Goal: Task Accomplishment & Management: Use online tool/utility

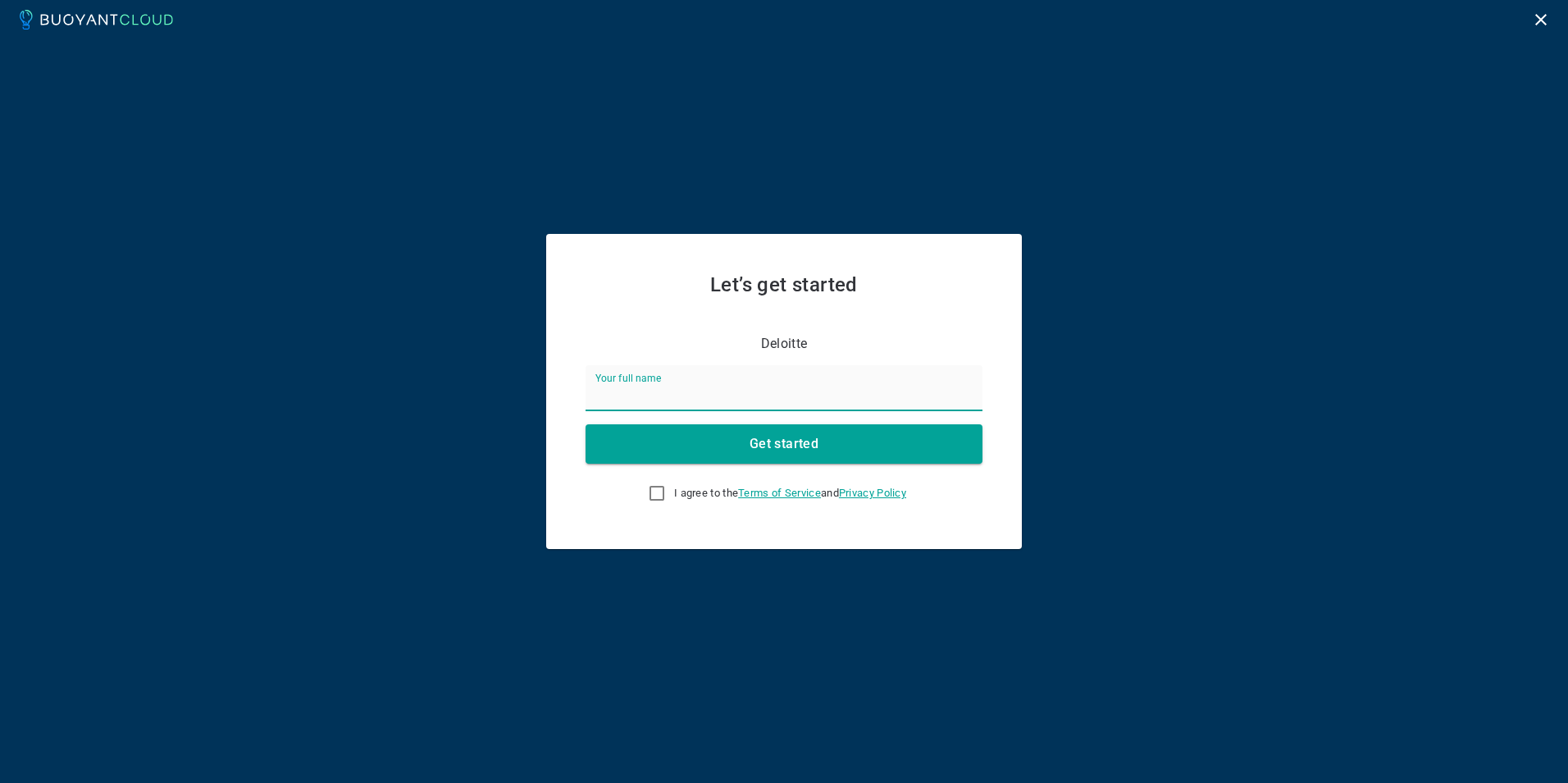
click at [709, 399] on input "Your full name" at bounding box center [784, 387] width 397 height 46
type input "Sridhar"
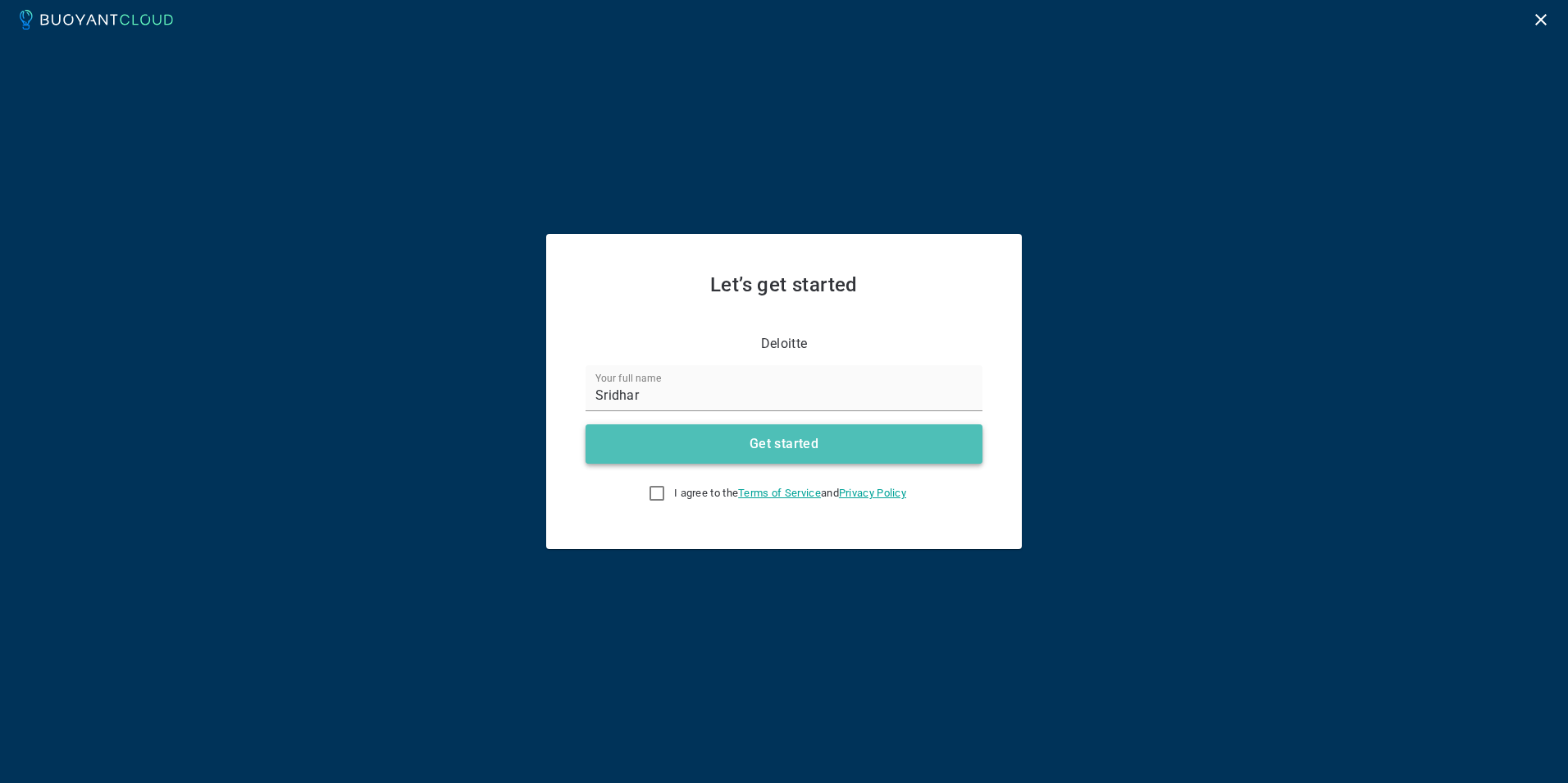
click at [711, 445] on button "Get started" at bounding box center [784, 444] width 397 height 39
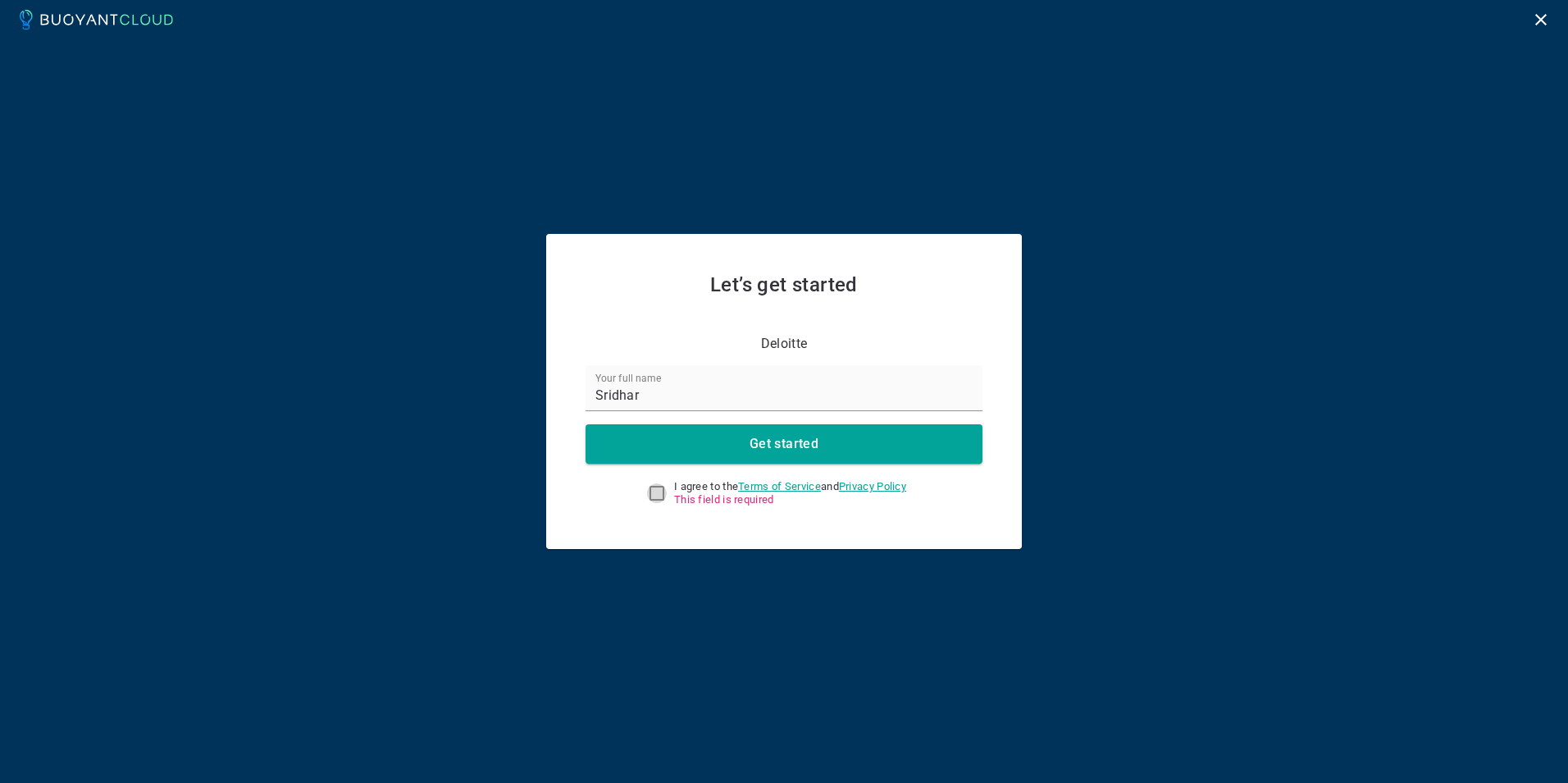
click at [652, 489] on input "I agree to the Terms of Service and Privacy Policy This field is required" at bounding box center [657, 493] width 20 height 20
checkbox input "true"
click at [732, 441] on button "Get started" at bounding box center [784, 444] width 397 height 39
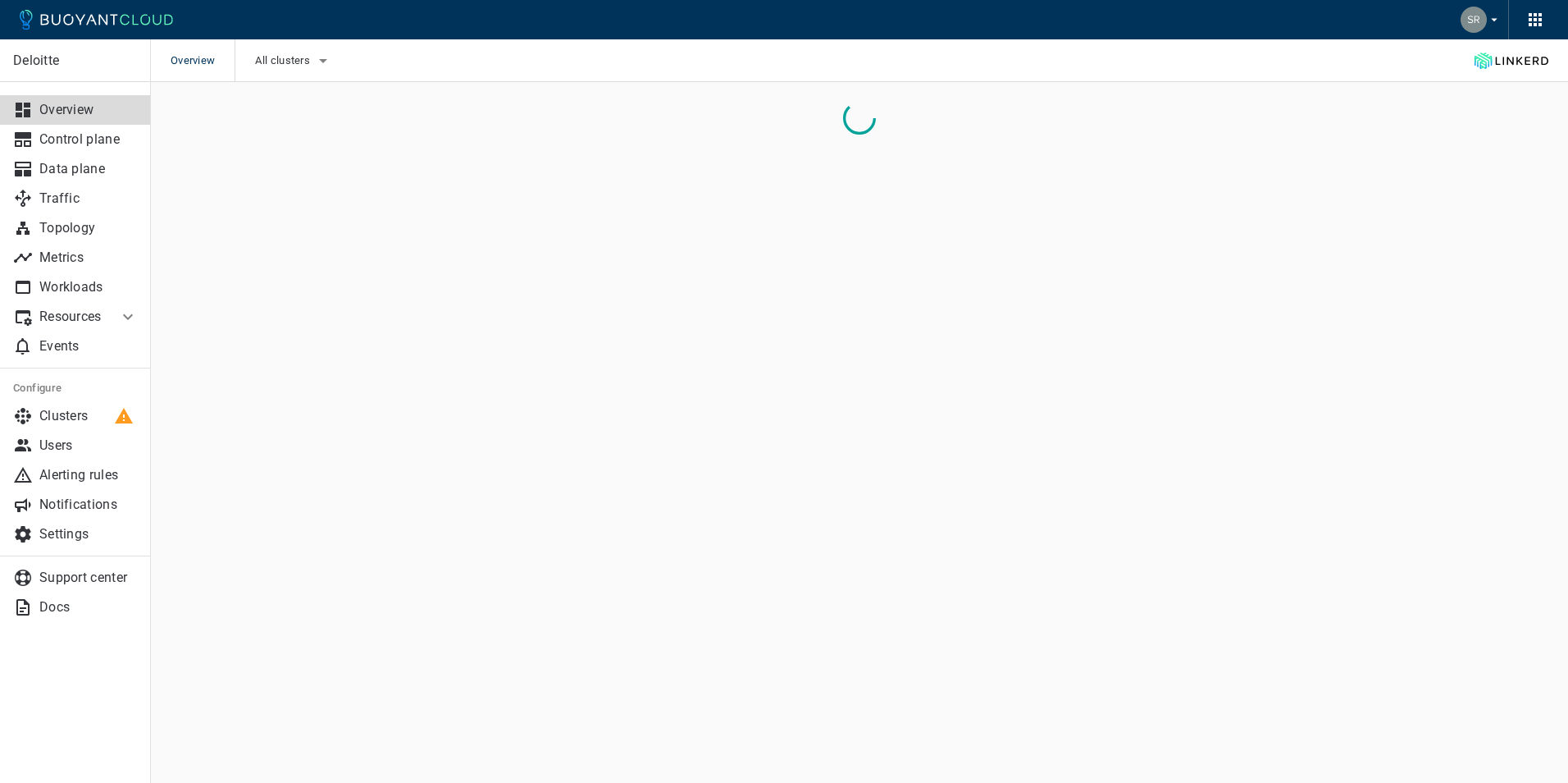
click at [126, 313] on icon at bounding box center [128, 317] width 20 height 20
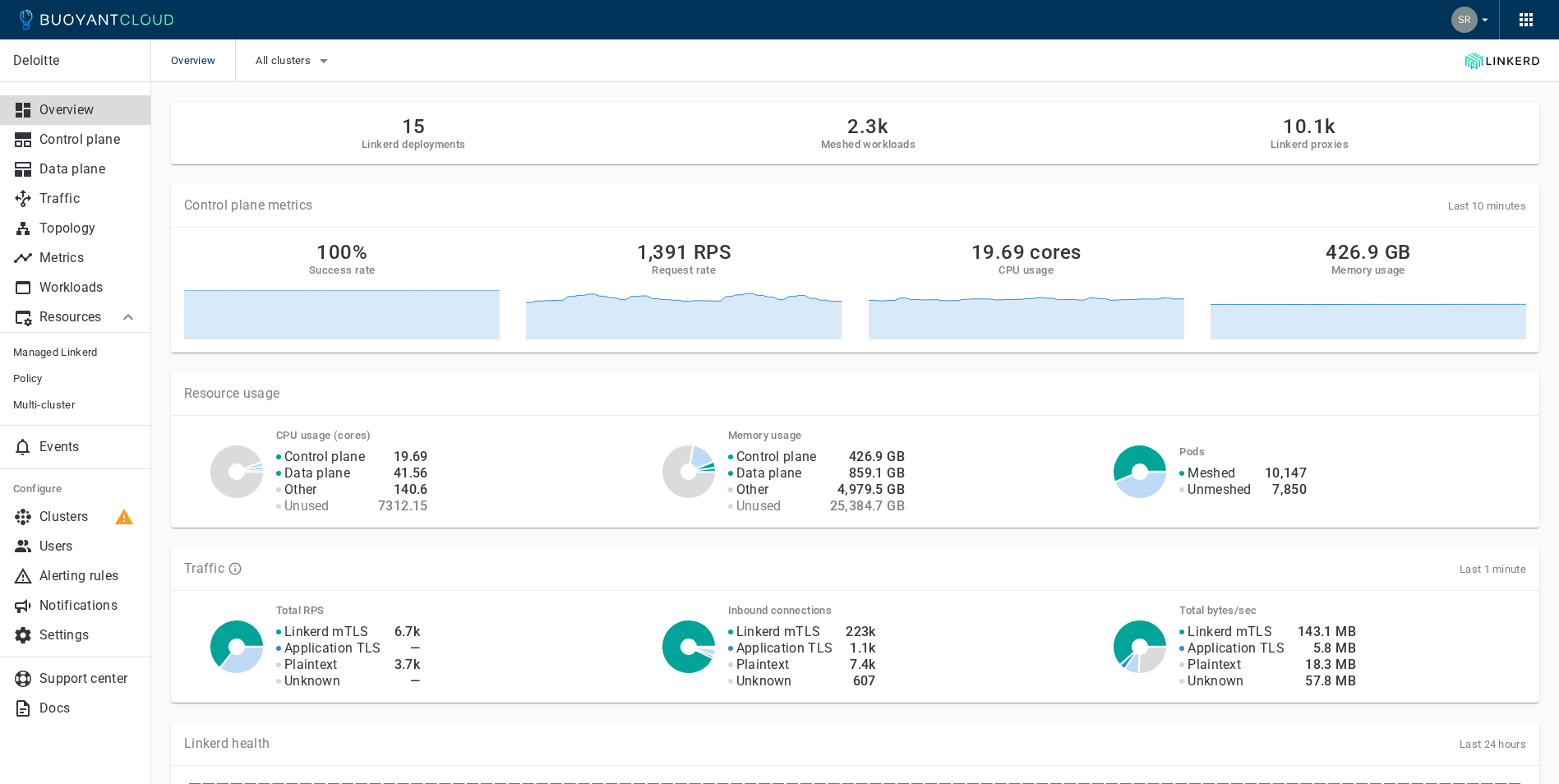
click at [127, 314] on icon at bounding box center [128, 317] width 20 height 20
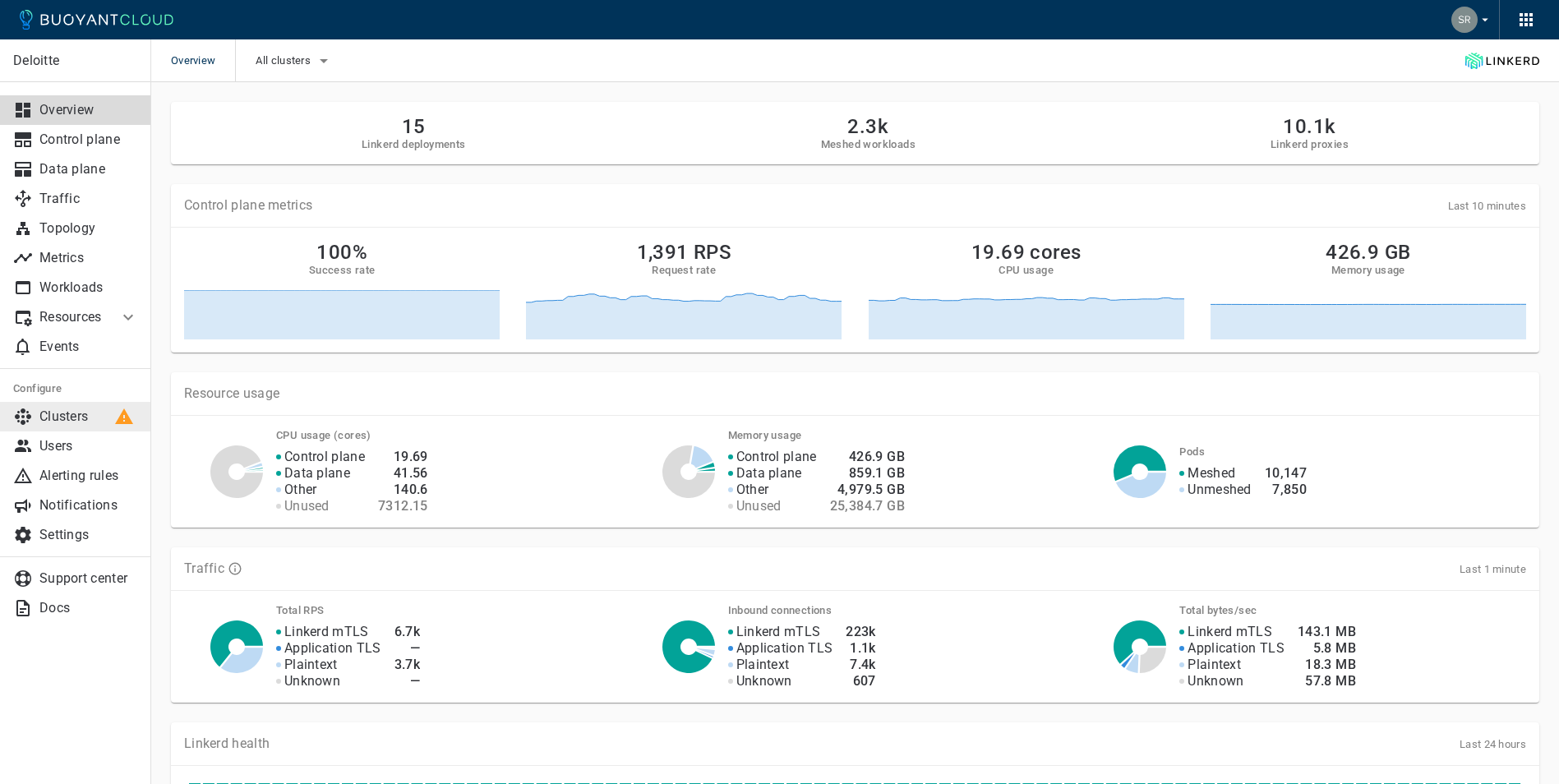
click at [102, 410] on p "Clusters" at bounding box center [89, 417] width 99 height 16
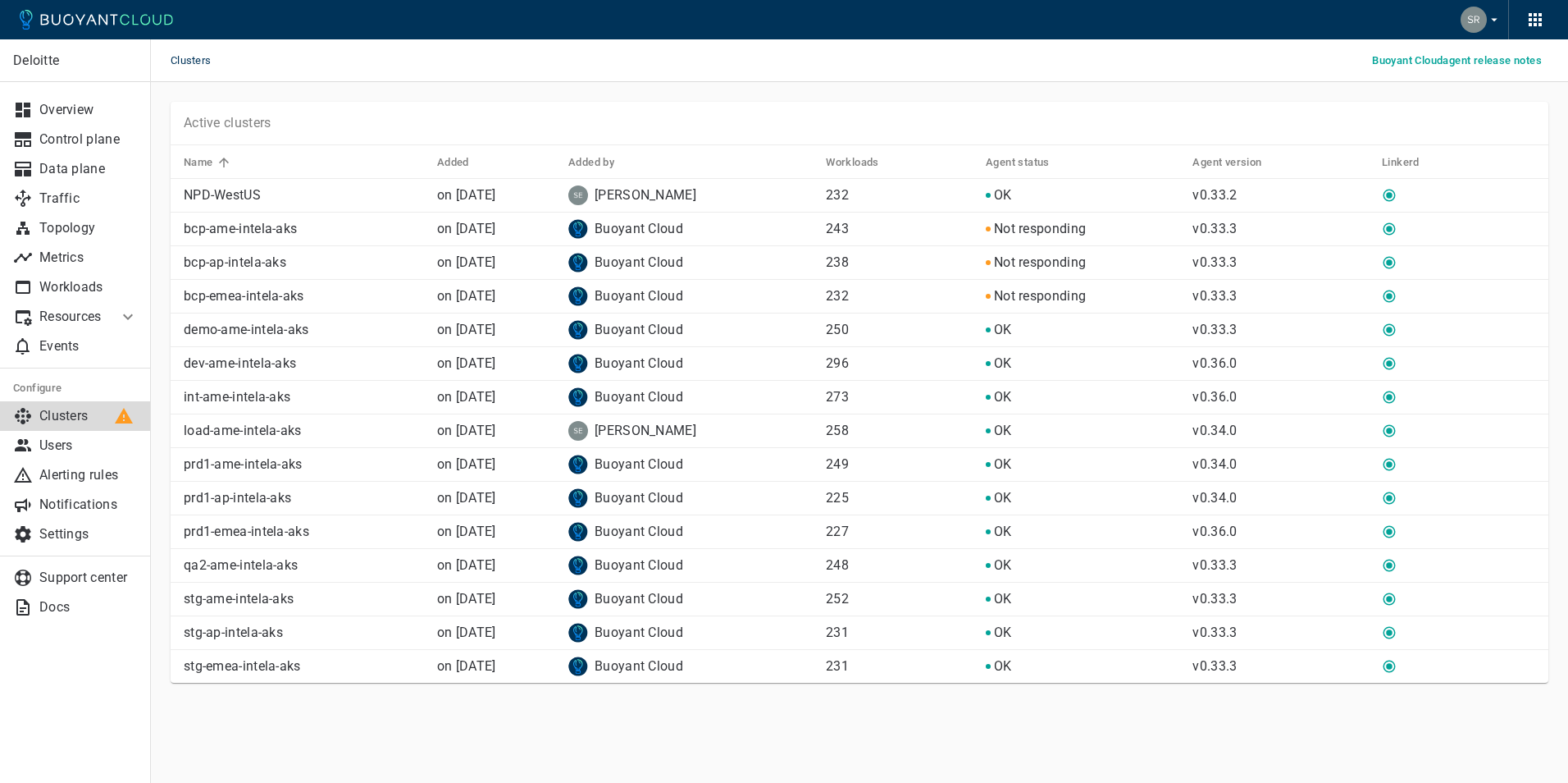
click at [791, 101] on div "Active clusters" at bounding box center [859, 123] width 1378 height 43
drag, startPoint x: 184, startPoint y: 126, endPoint x: 270, endPoint y: 125, distance: 86.0
click at [270, 125] on p "Active clusters" at bounding box center [228, 123] width 88 height 16
click at [268, 130] on p "Active clusters" at bounding box center [228, 123] width 88 height 16
drag, startPoint x: 279, startPoint y: 126, endPoint x: 189, endPoint y: 132, distance: 90.2
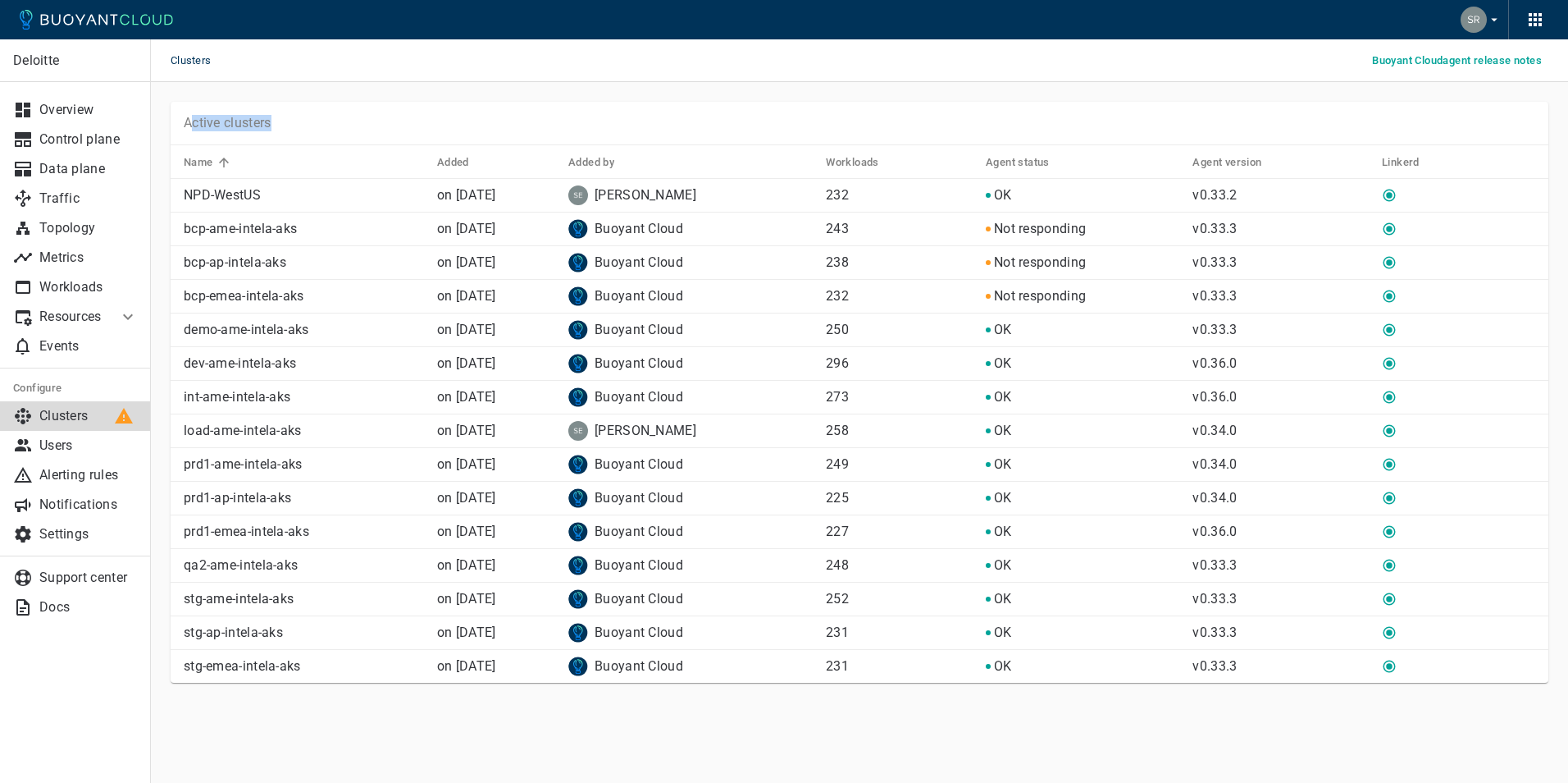
click at [189, 132] on div "Active clusters" at bounding box center [859, 123] width 1378 height 43
drag, startPoint x: 189, startPoint y: 132, endPoint x: 360, endPoint y: 127, distance: 171.1
click at [360, 127] on div "Active clusters" at bounding box center [859, 123] width 1378 height 43
click at [510, 717] on div "Deloitte Overview Control plane Data plane Traffic Topology Metrics Workloads R…" at bounding box center [859, 414] width 1417 height 666
drag, startPoint x: 976, startPoint y: 429, endPoint x: 985, endPoint y: 413, distance: 18.4
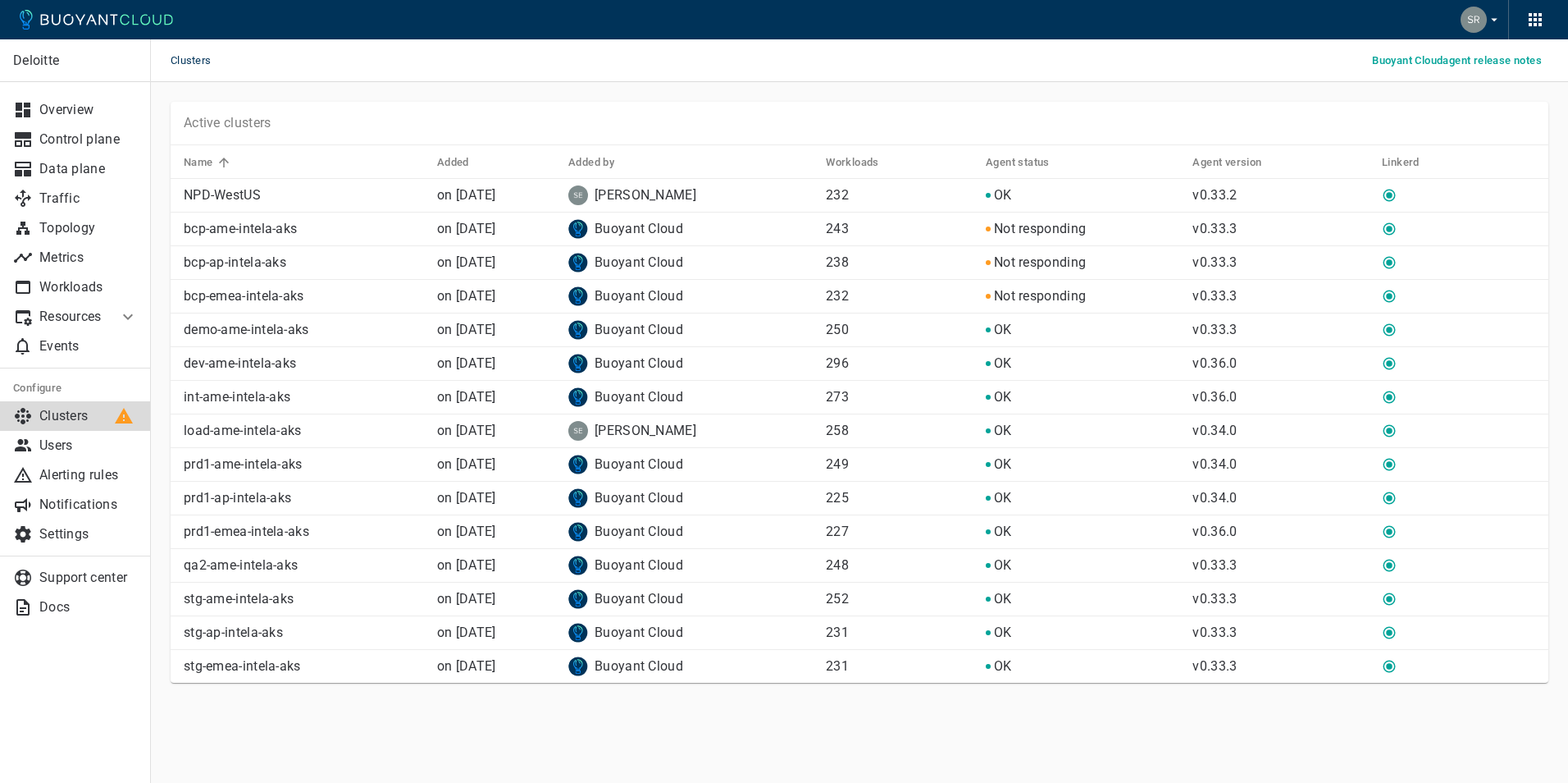
click at [976, 429] on td "OK" at bounding box center [1076, 431] width 207 height 34
click at [100, 476] on p "Alerting rules" at bounding box center [89, 474] width 99 height 16
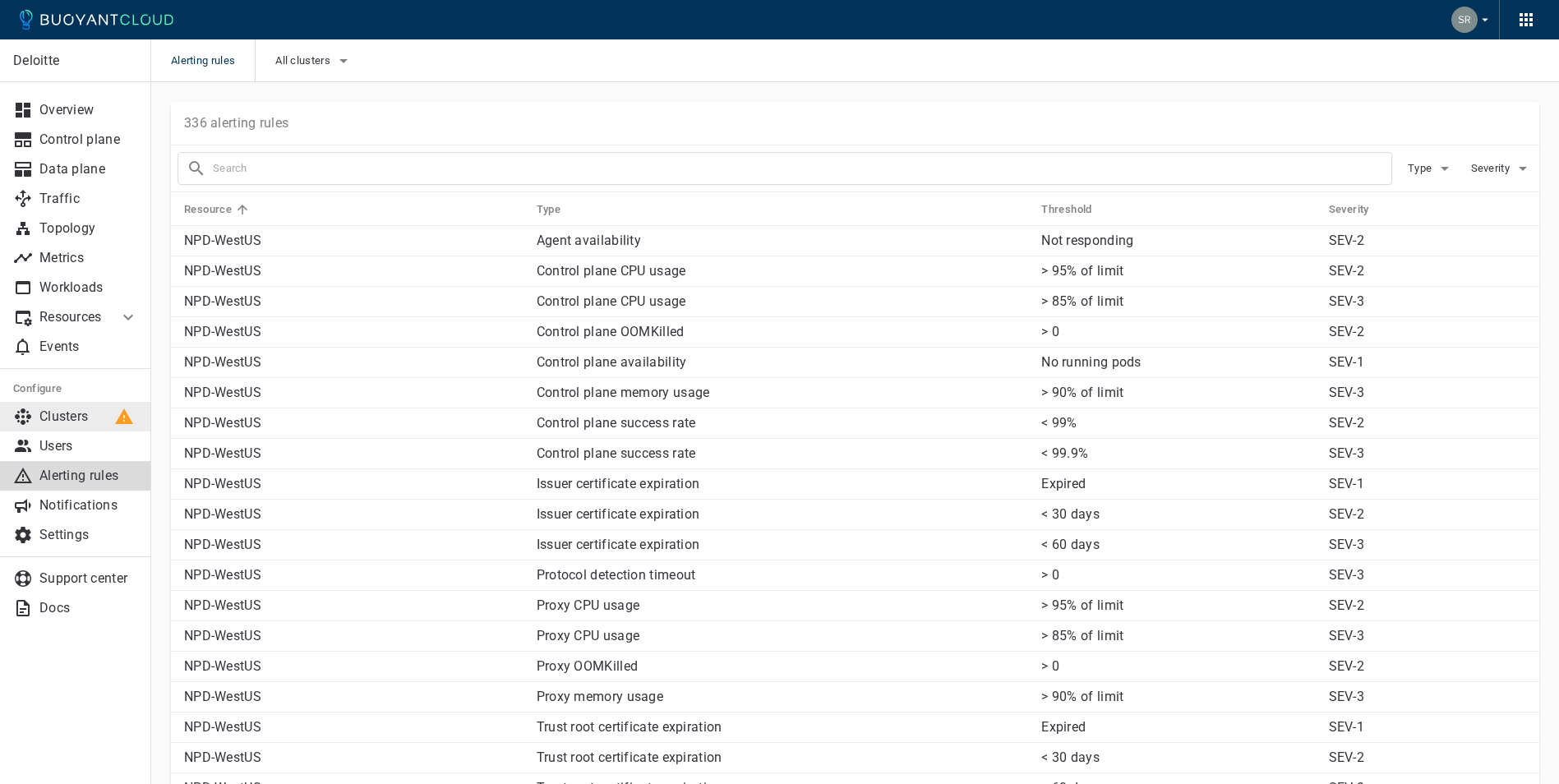
click at [102, 419] on p "Clusters" at bounding box center [89, 417] width 99 height 16
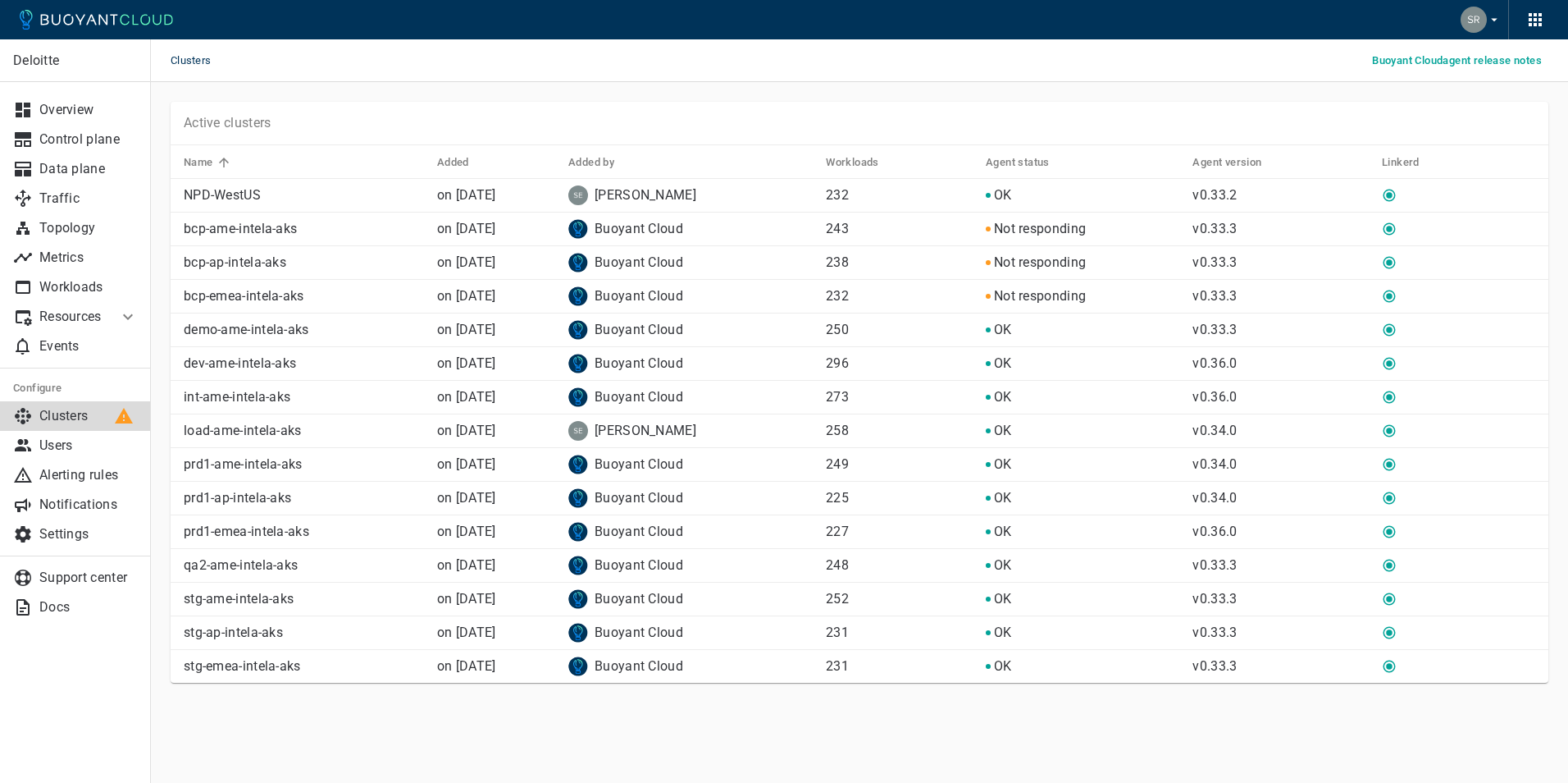
click at [121, 310] on icon at bounding box center [128, 317] width 20 height 20
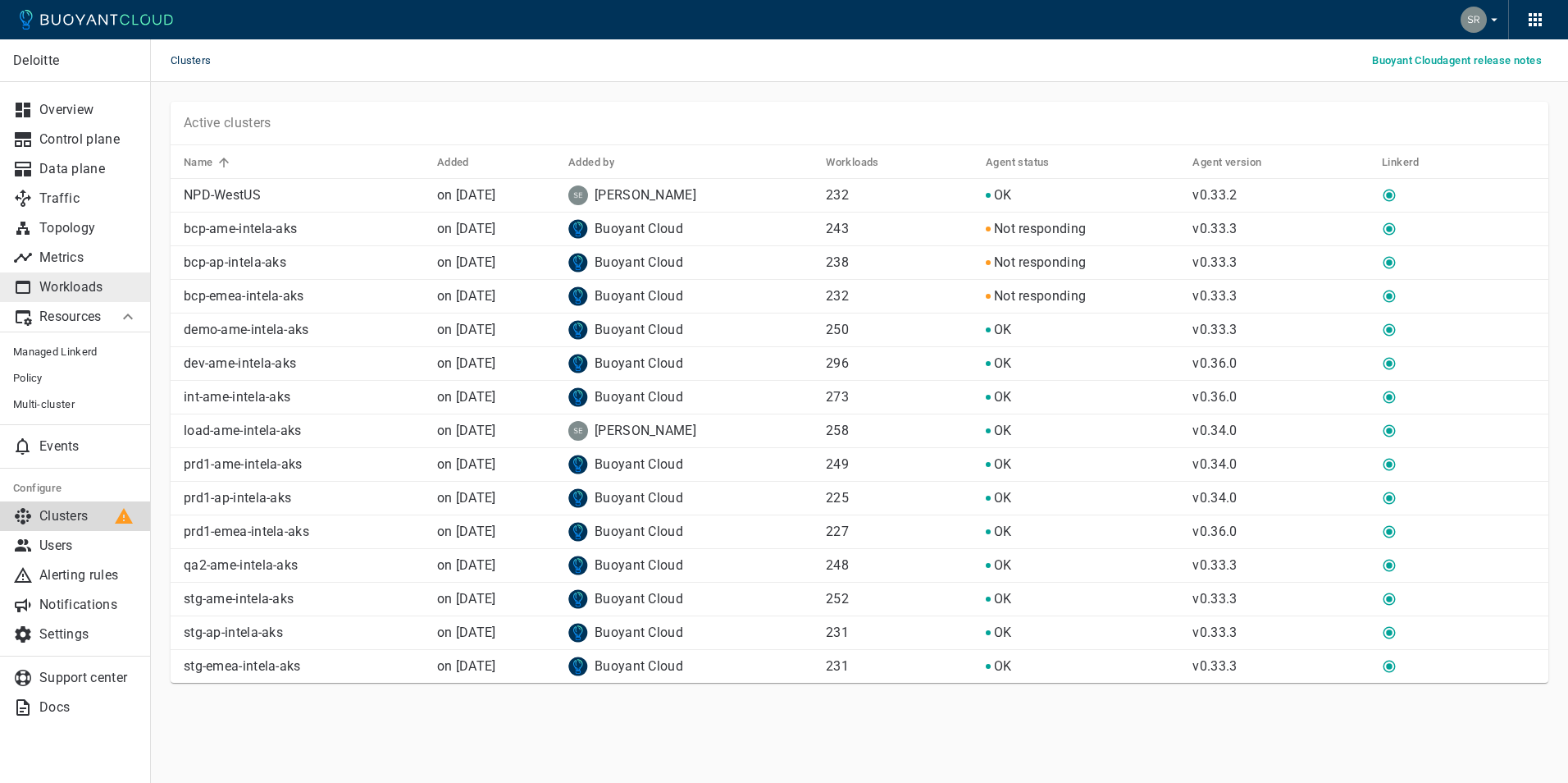
click at [115, 289] on p "Workloads" at bounding box center [89, 287] width 99 height 16
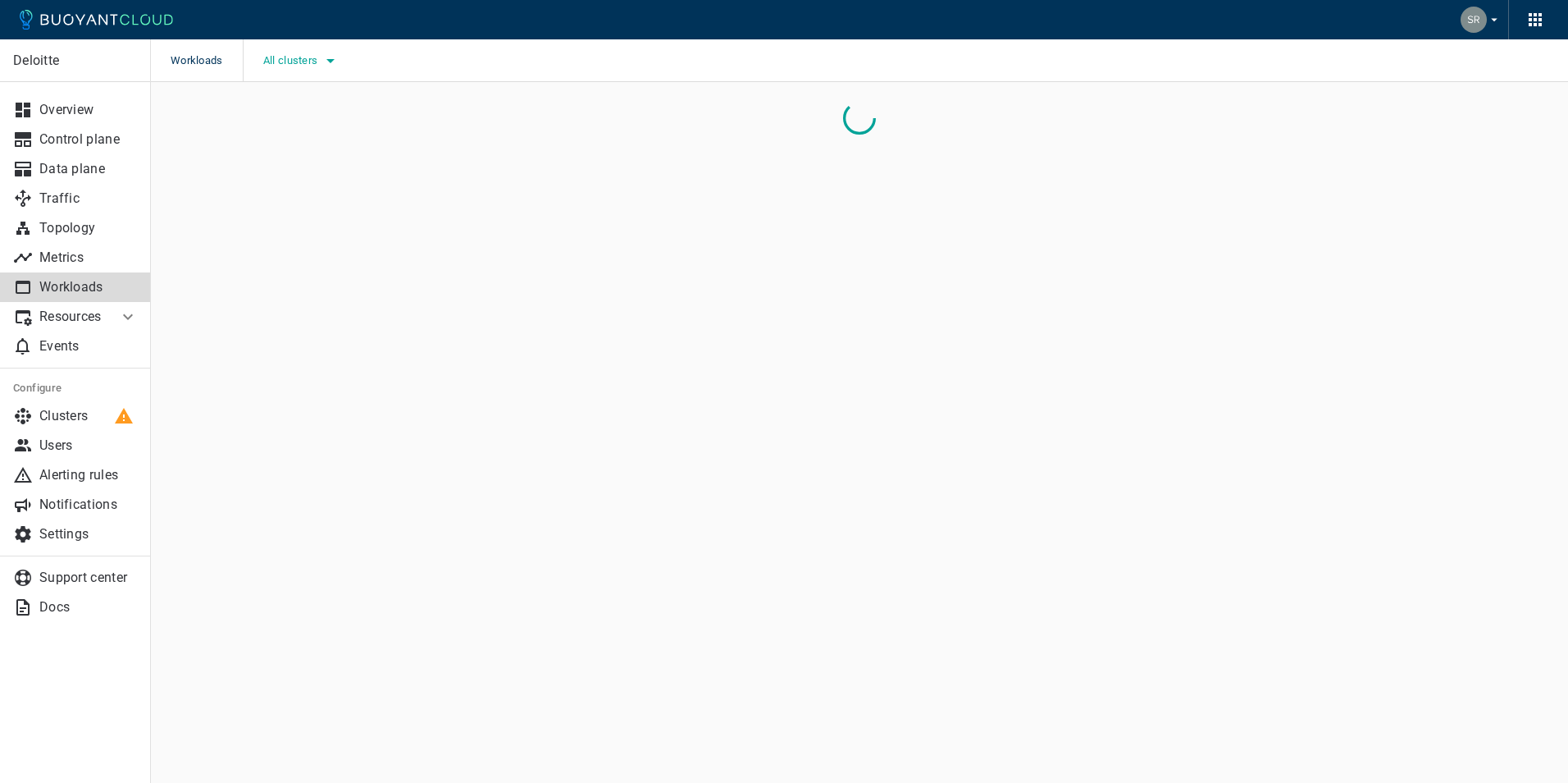
click at [307, 70] on button "All clusters" at bounding box center [302, 60] width 78 height 24
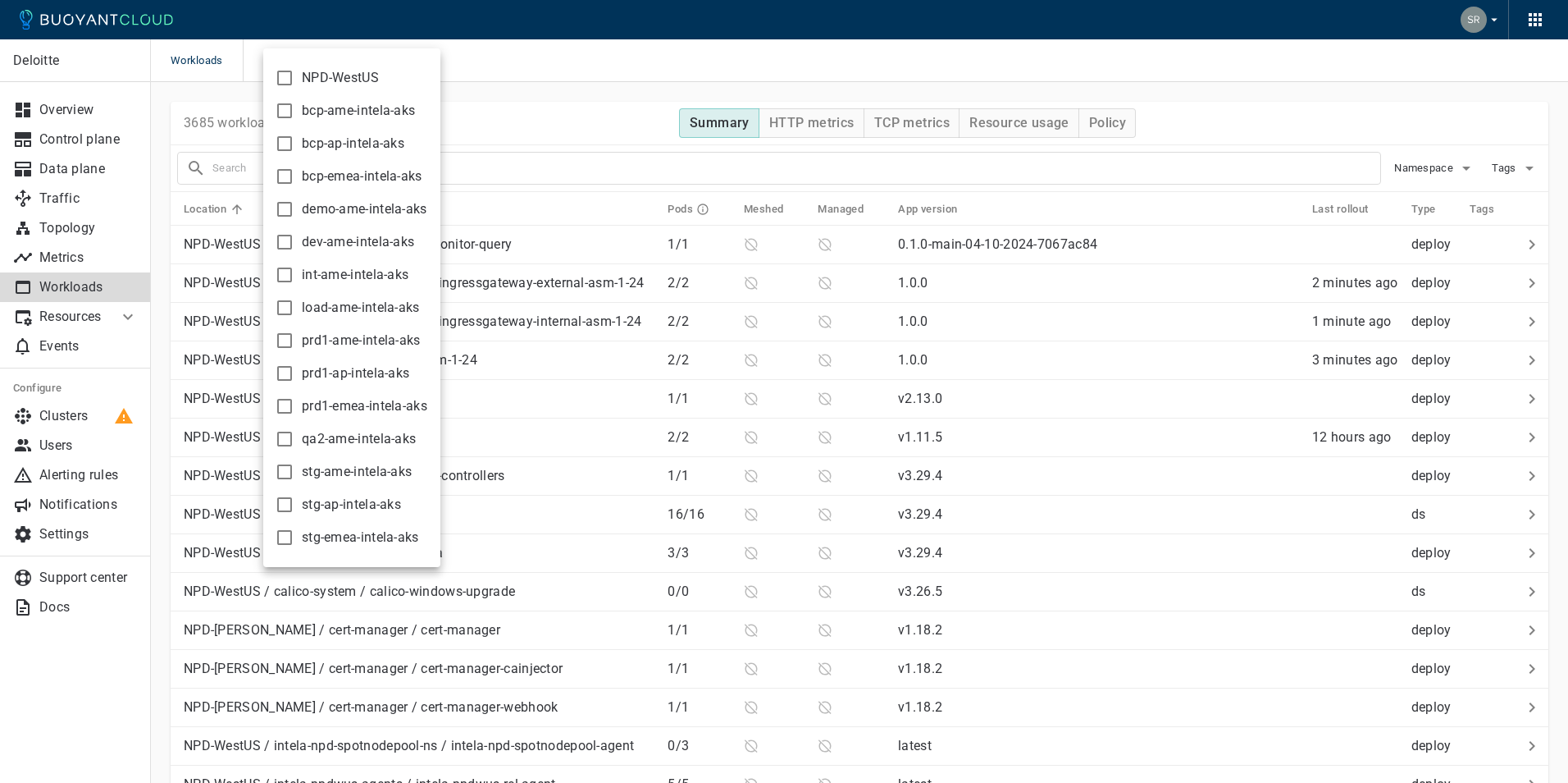
click at [524, 51] on div at bounding box center [784, 391] width 1568 height 783
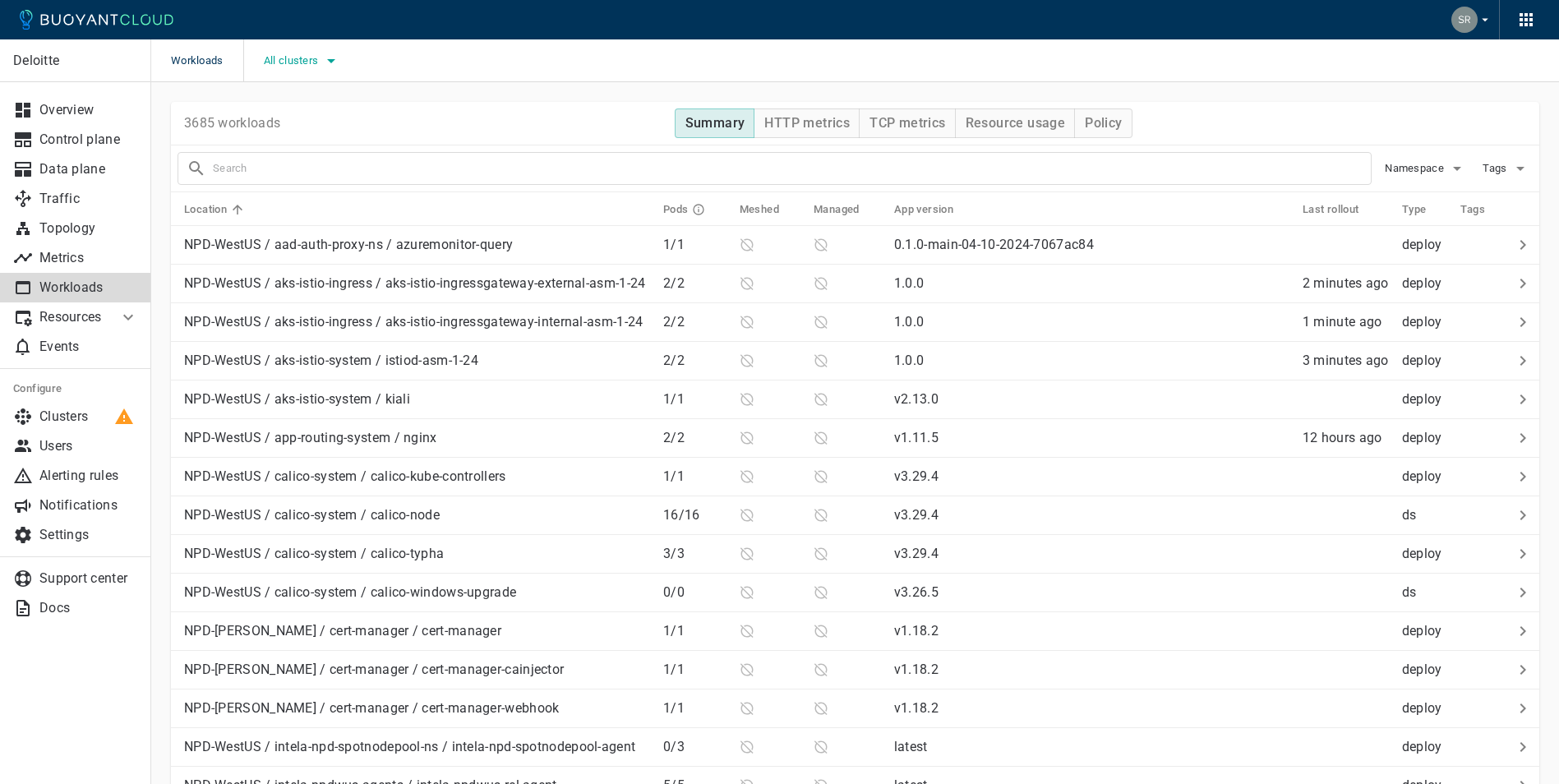
click at [323, 49] on button "All clusters" at bounding box center [303, 60] width 78 height 24
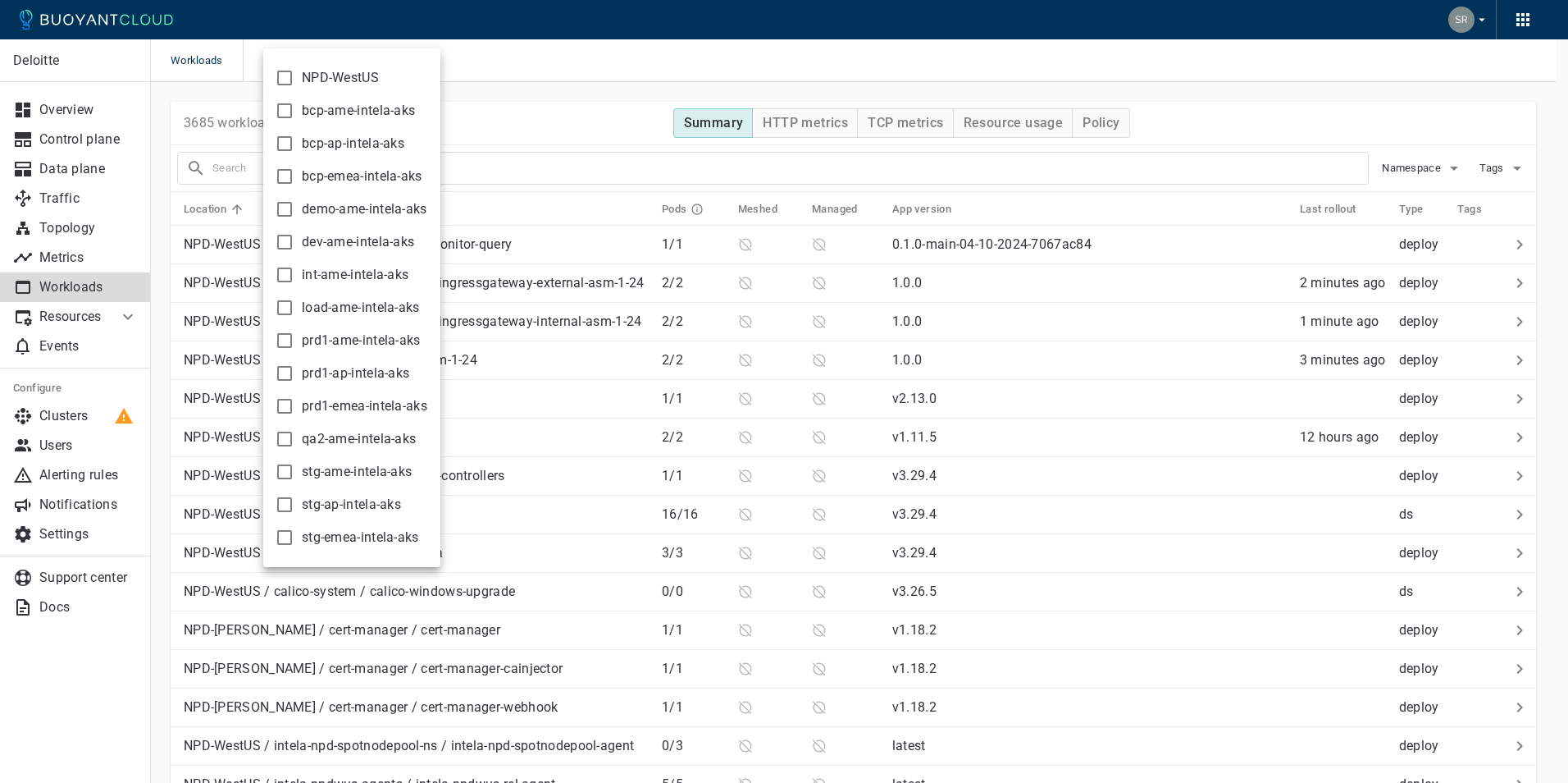
click at [338, 313] on span "load-ame-intela-aks" at bounding box center [361, 308] width 118 height 16
click at [294, 313] on input "load-ame-intela-aks" at bounding box center [284, 308] width 20 height 20
checkbox input "true"
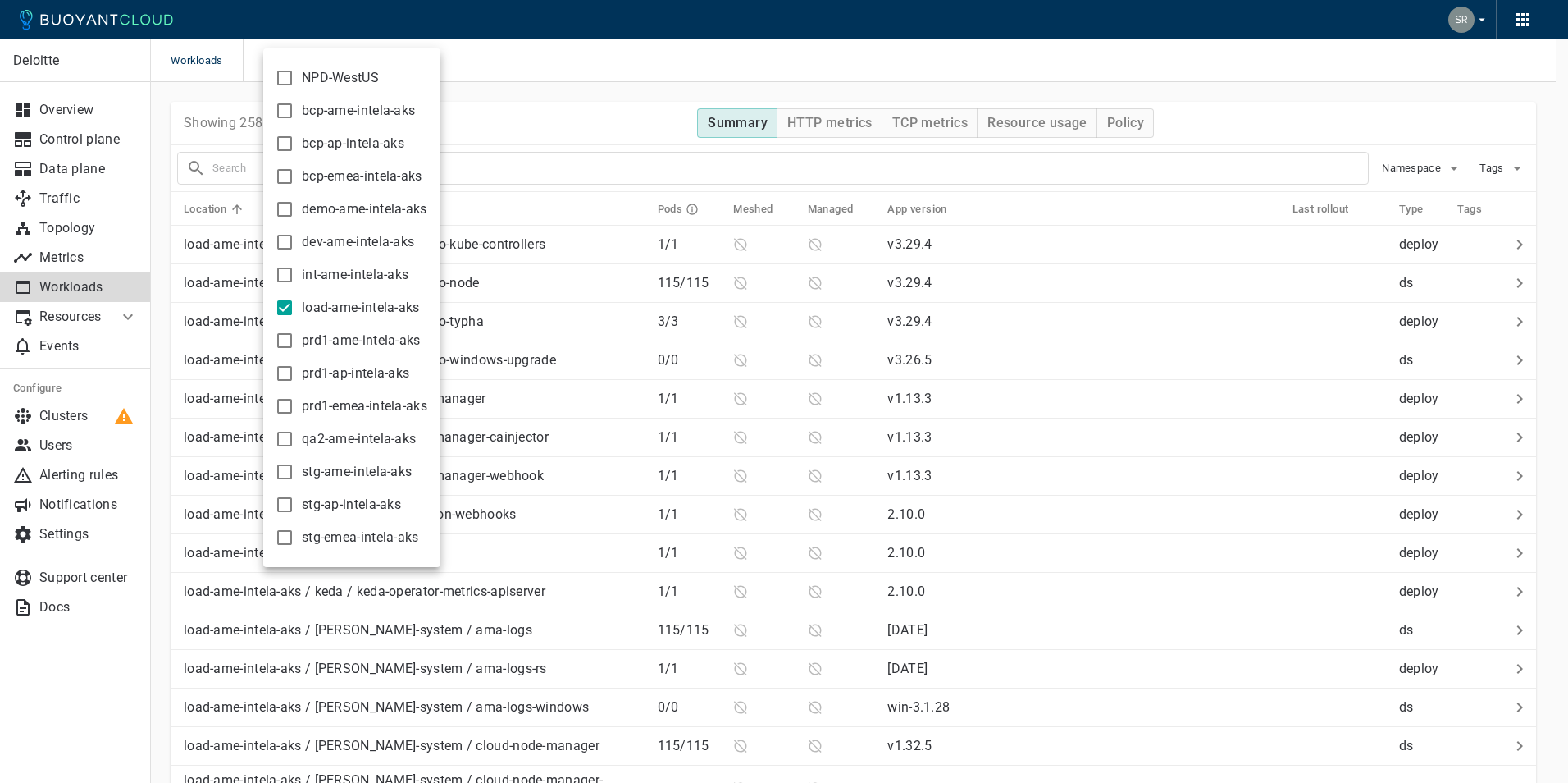
click at [621, 106] on div at bounding box center [784, 391] width 1568 height 783
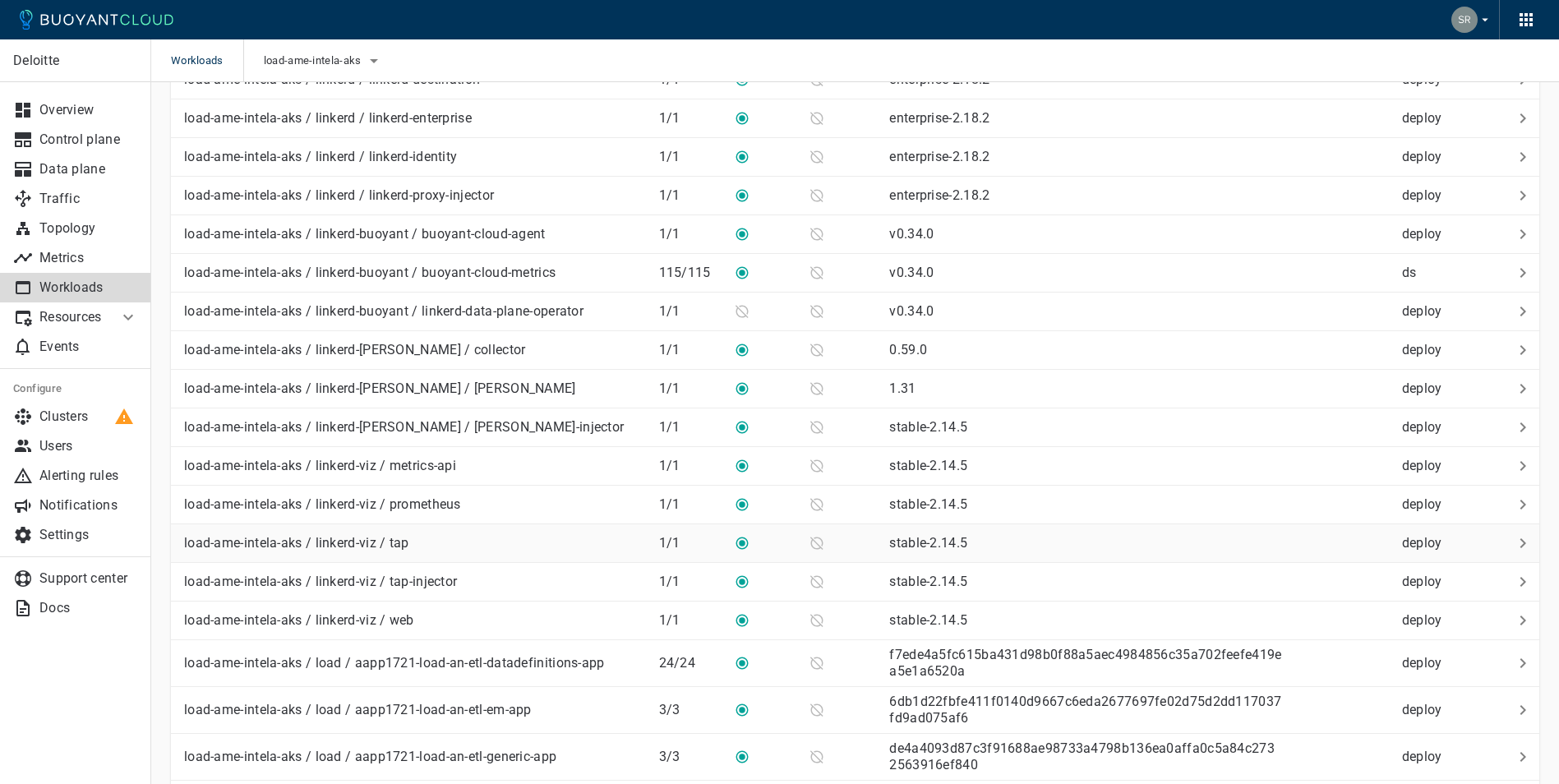
scroll to position [1890, 0]
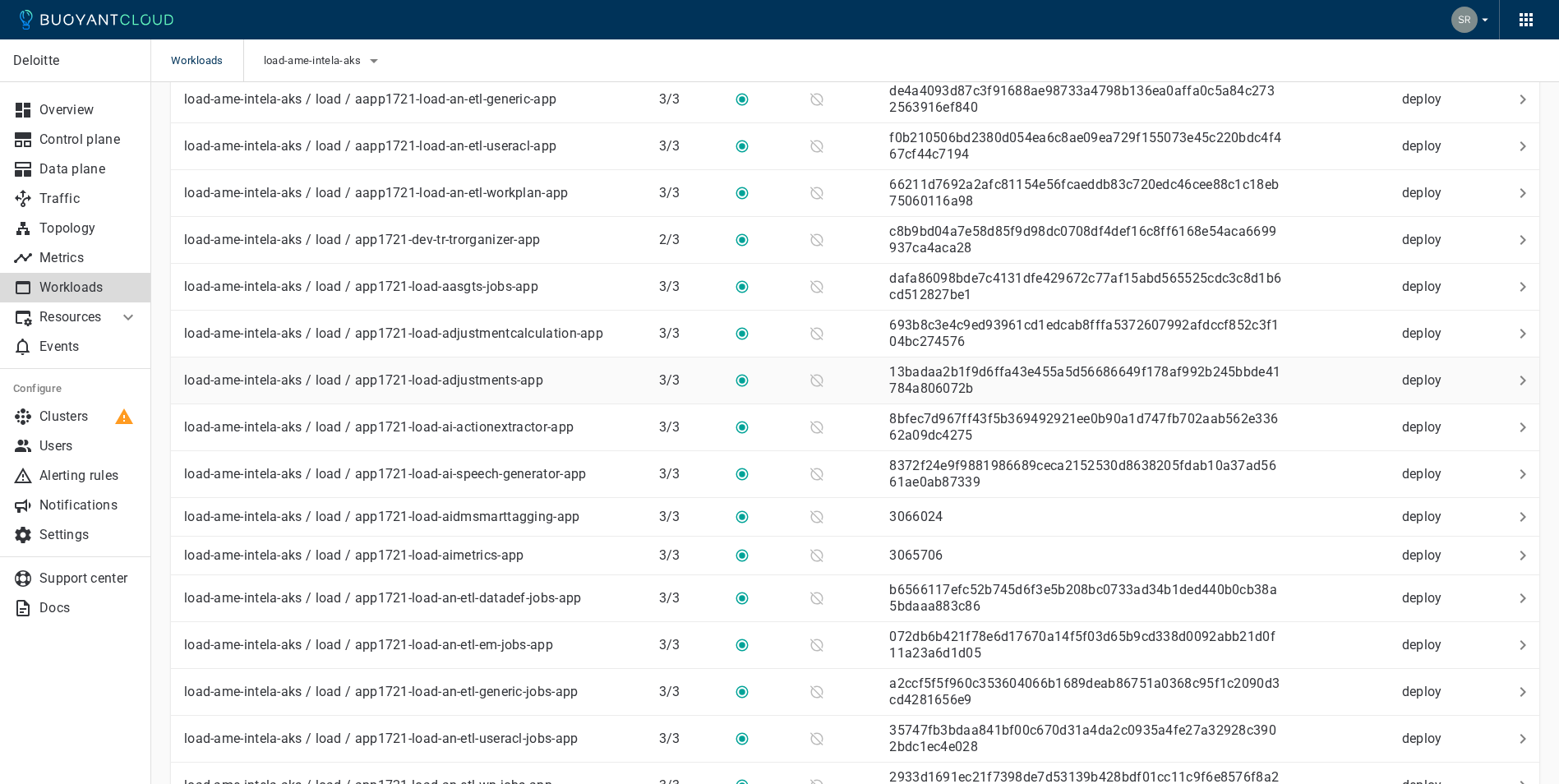
click at [456, 383] on td "load-ame-intela-aks / load / app1721-load-adjustments-app" at bounding box center [408, 381] width 475 height 47
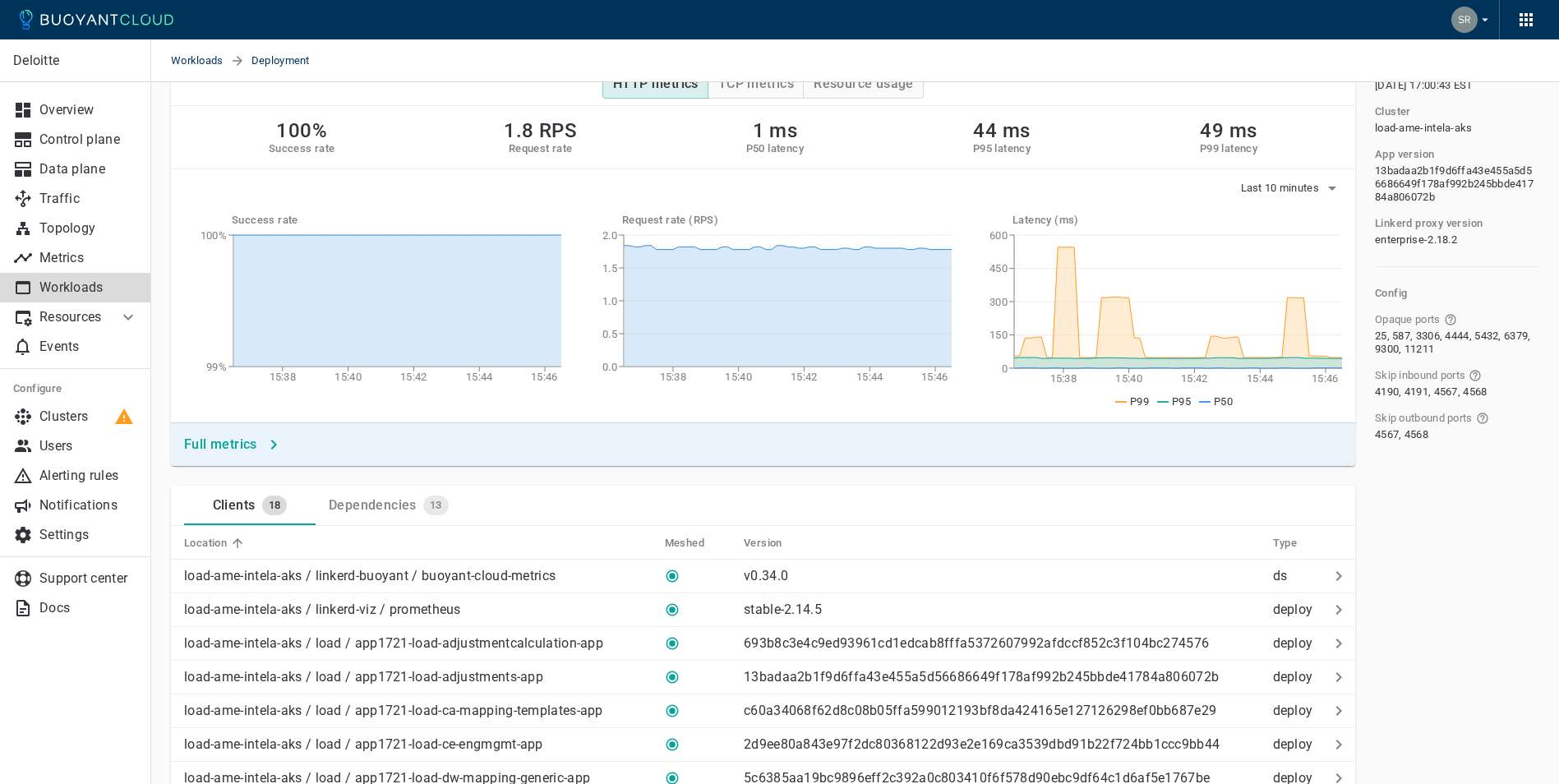
scroll to position [329, 0]
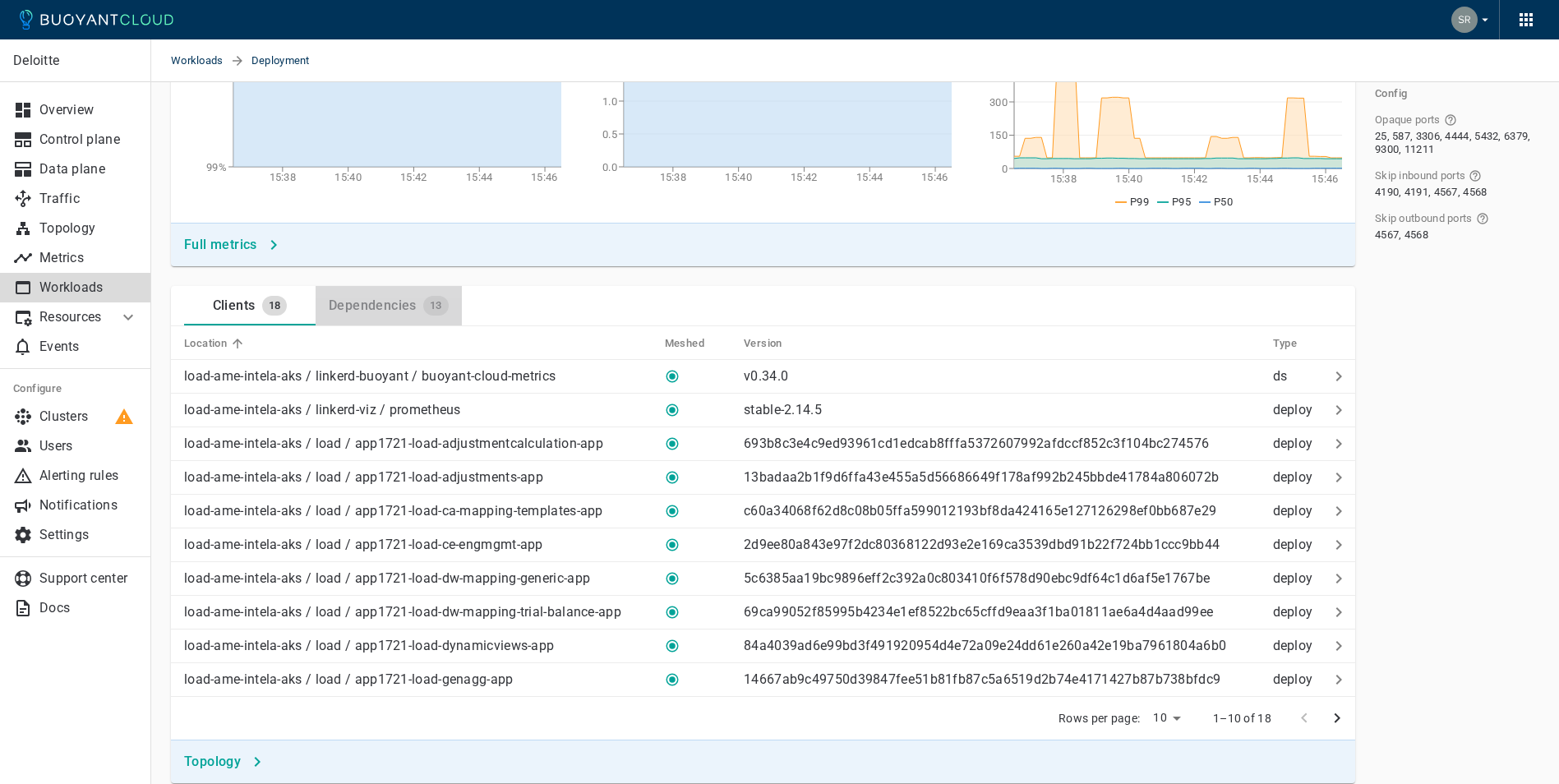
click at [360, 297] on div "Dependencies" at bounding box center [369, 303] width 94 height 23
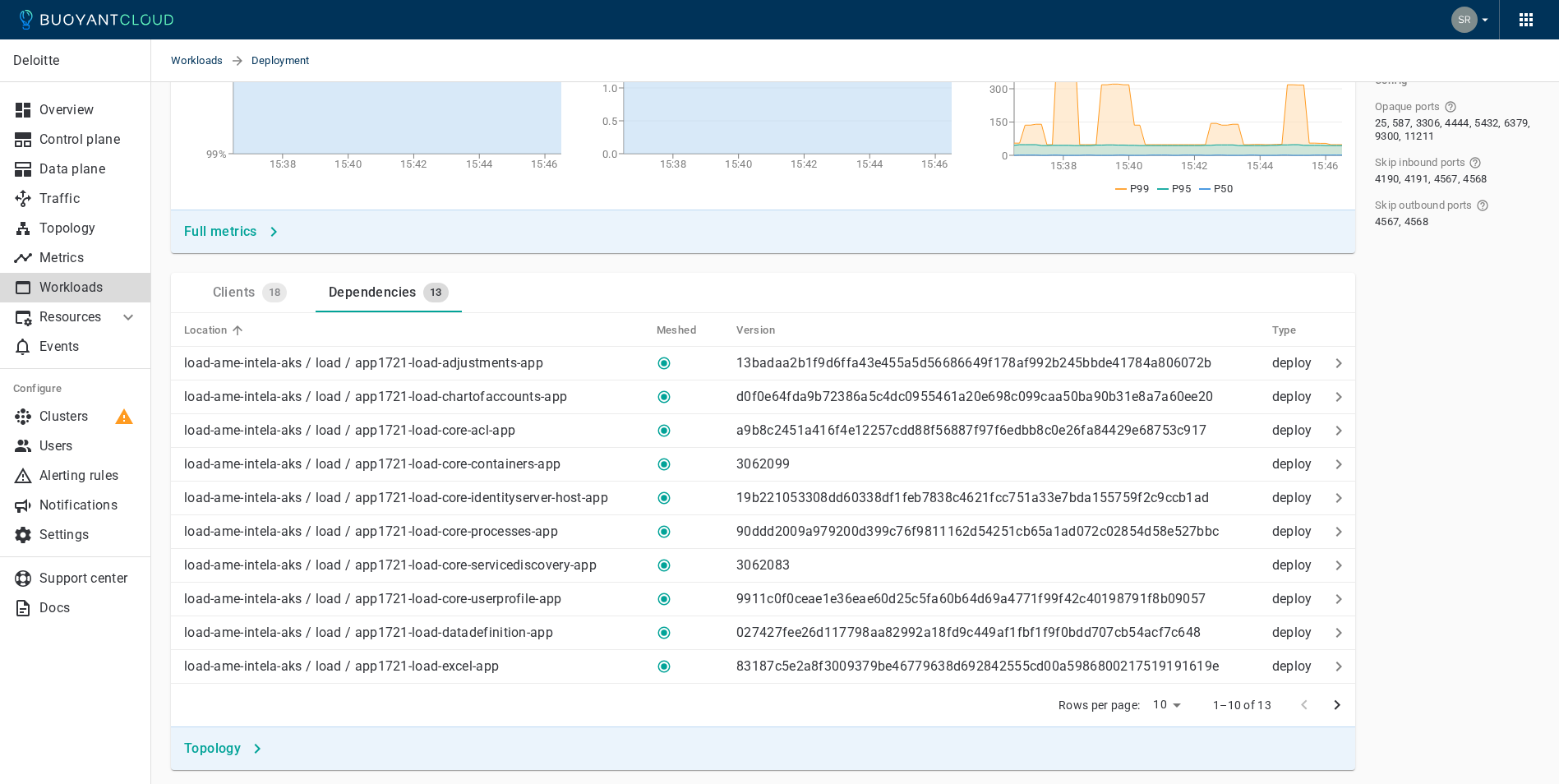
scroll to position [329, 0]
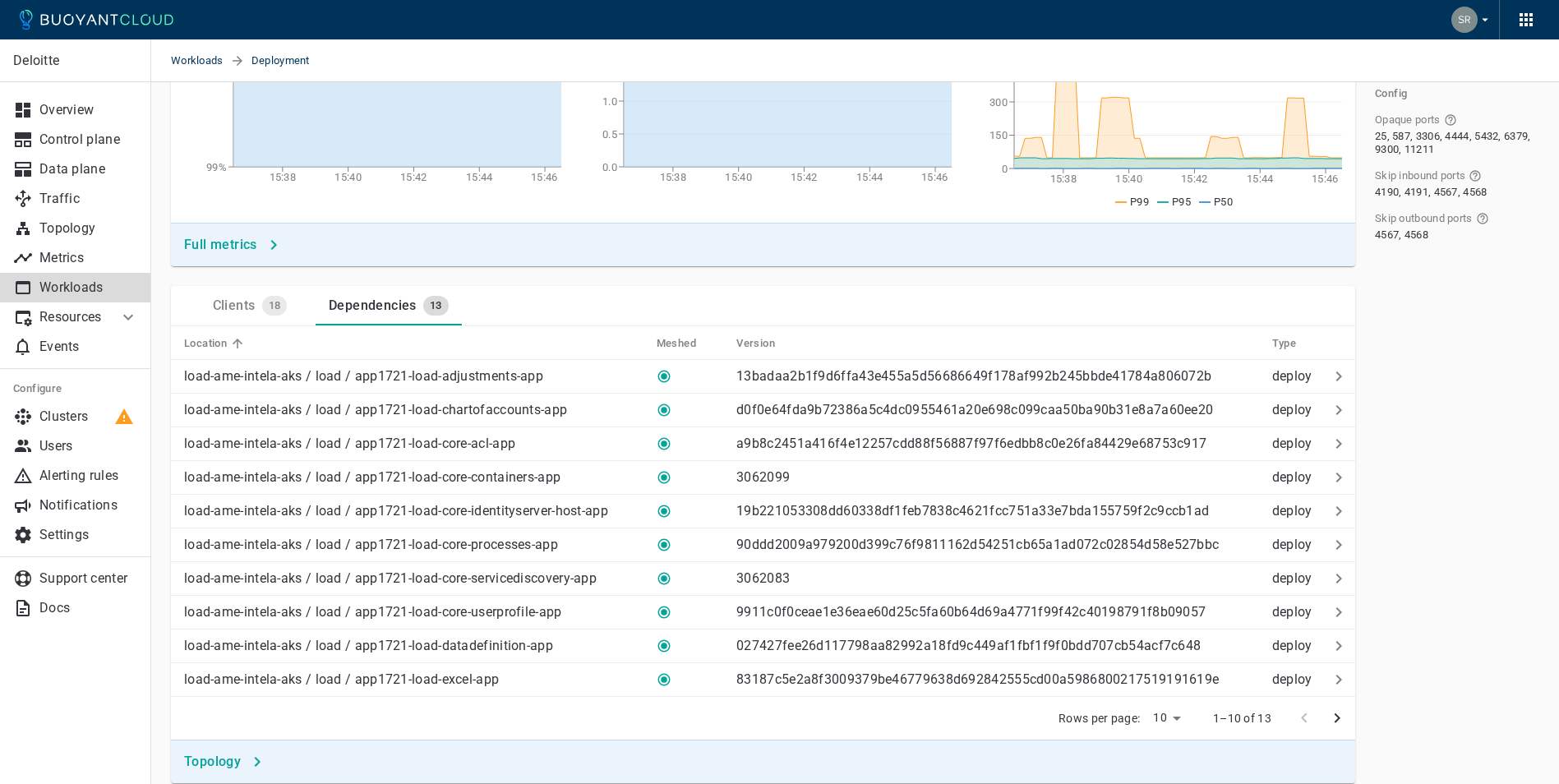
click at [1328, 717] on icon "next page" at bounding box center [1337, 718] width 20 height 20
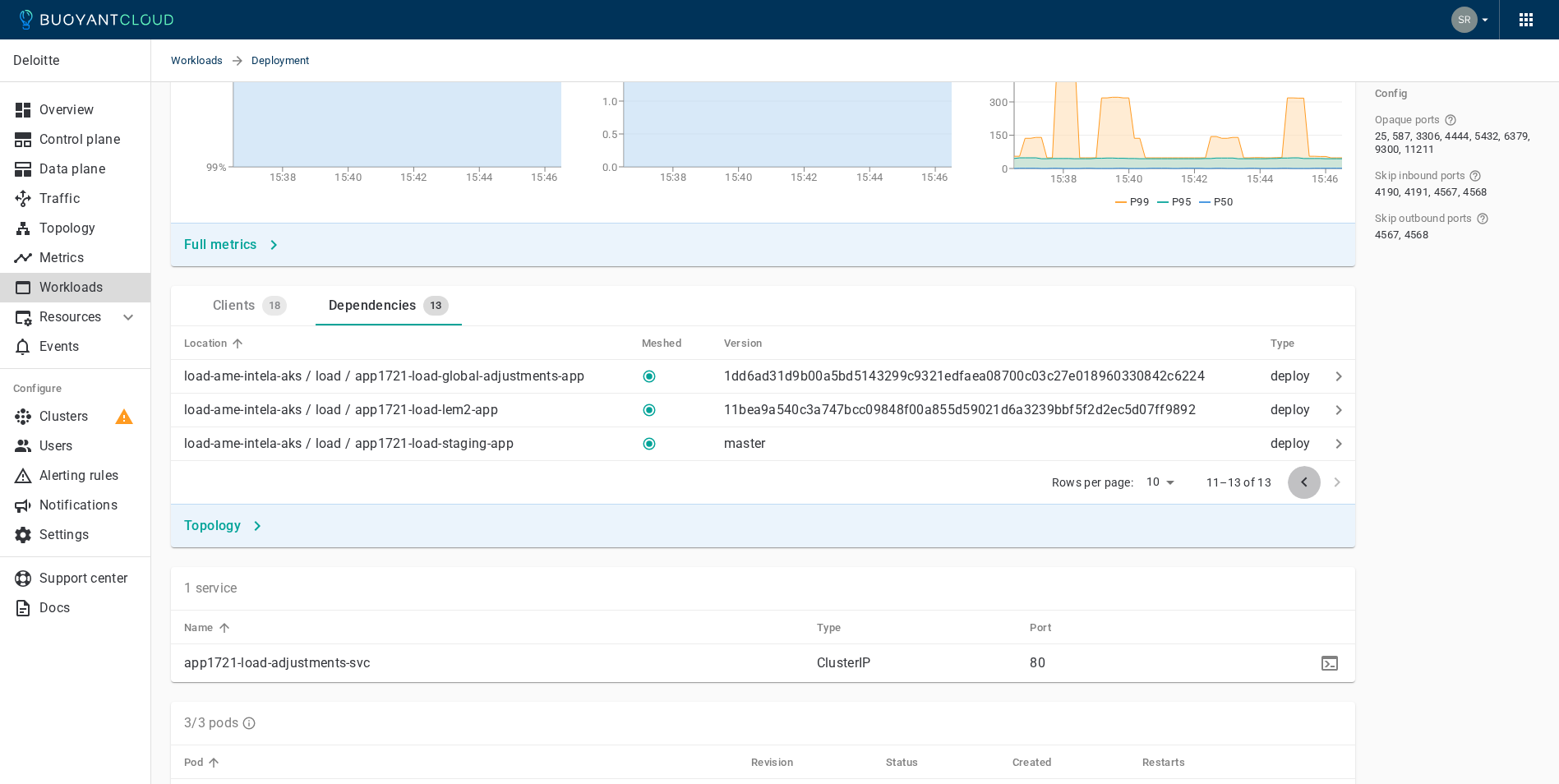
click at [1300, 480] on icon "previous page" at bounding box center [1305, 482] width 20 height 20
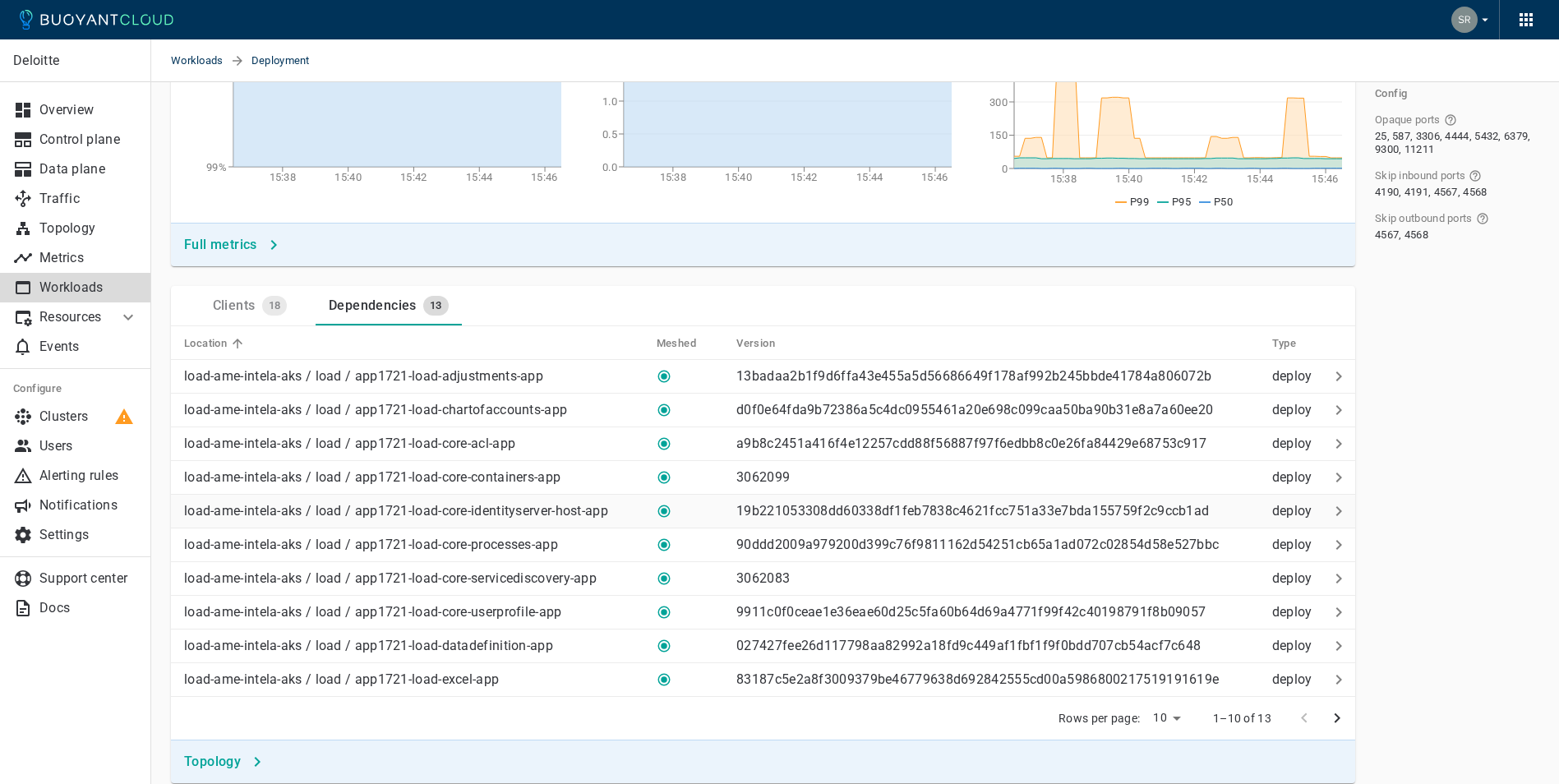
scroll to position [0, 0]
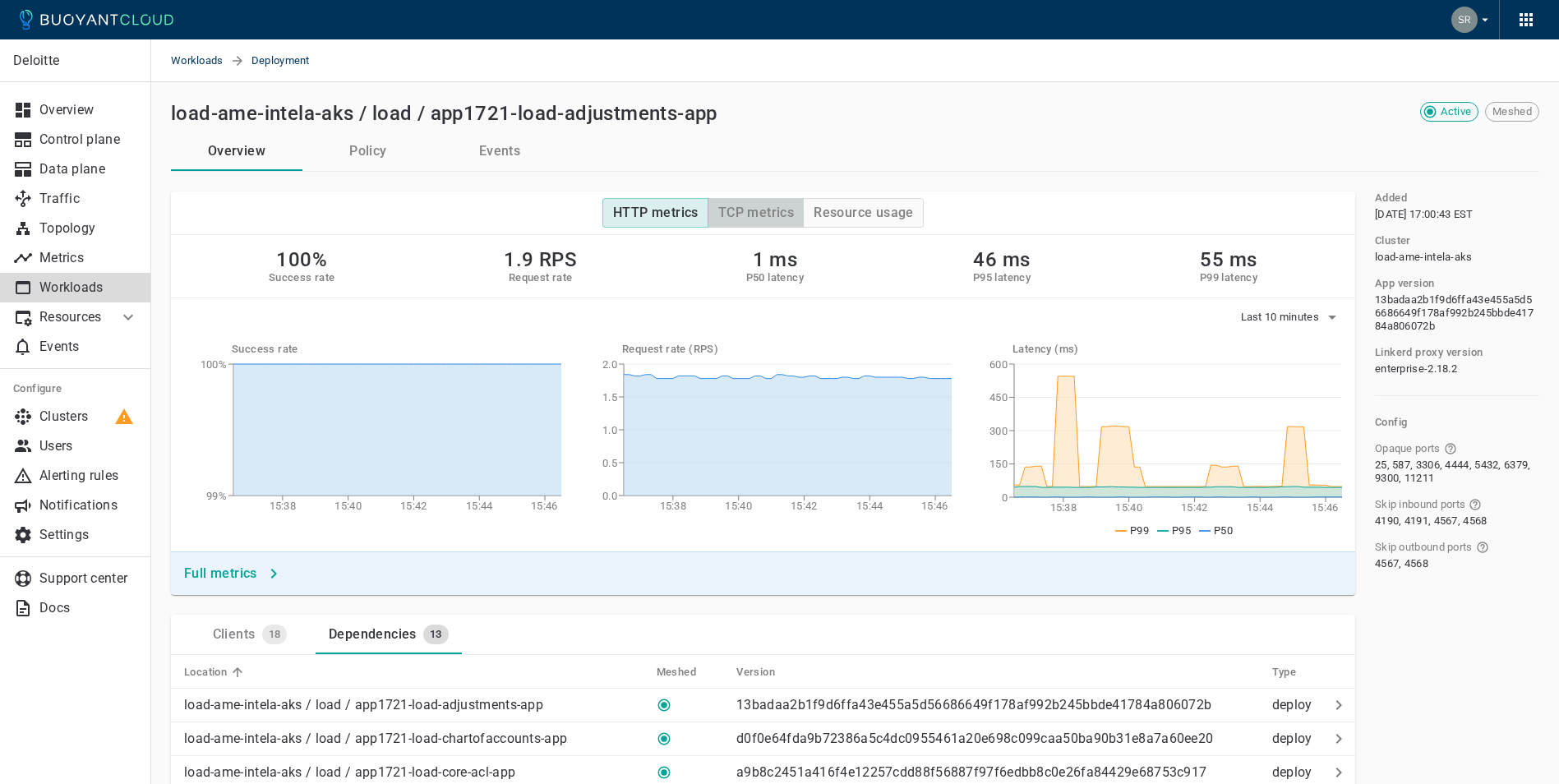
click at [744, 207] on h4 "TCP metrics" at bounding box center [756, 213] width 75 height 16
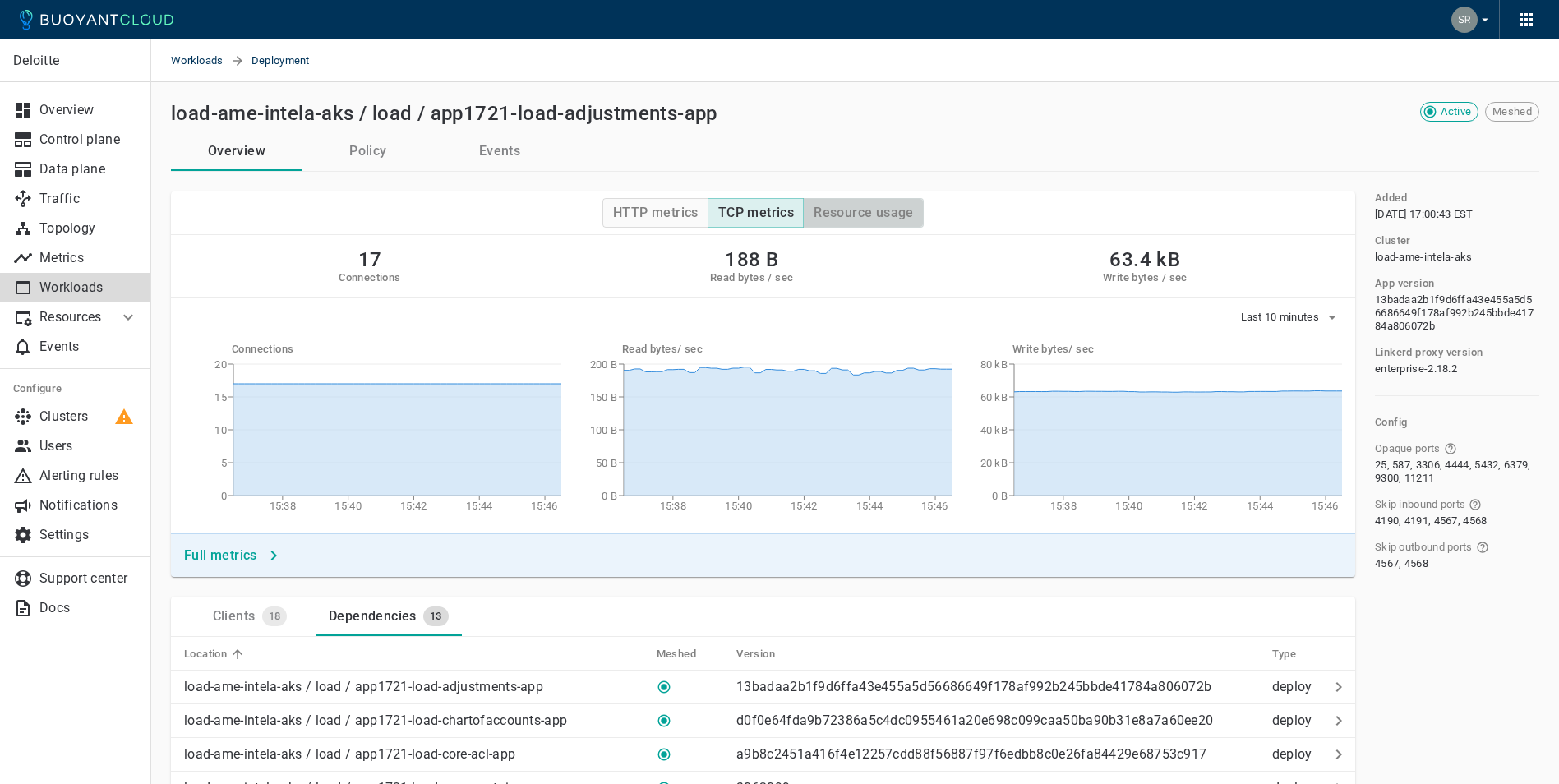
click at [847, 207] on h4 "Resource usage" at bounding box center [864, 213] width 101 height 16
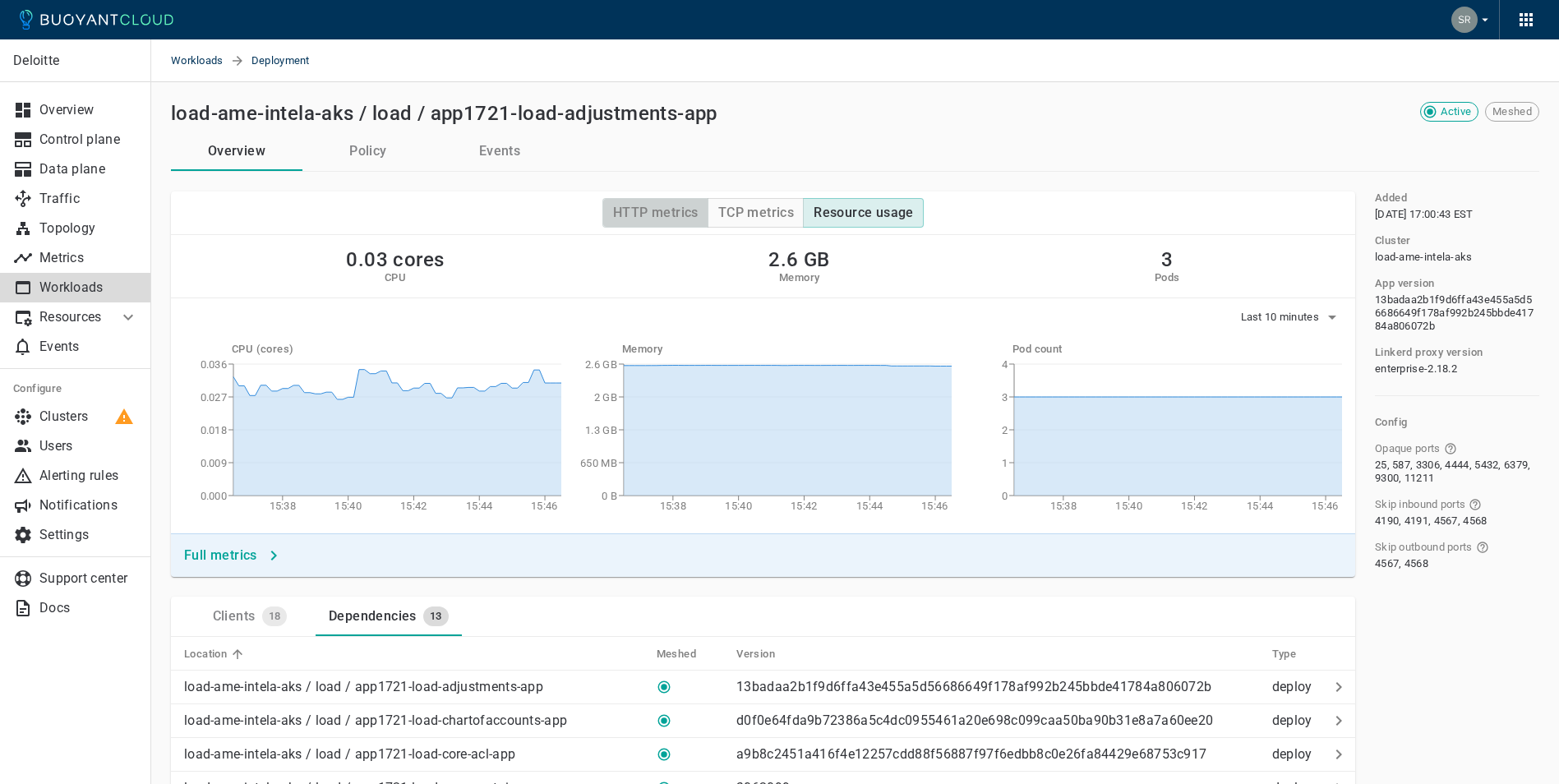
click at [648, 217] on h4 "HTTP metrics" at bounding box center [655, 213] width 85 height 16
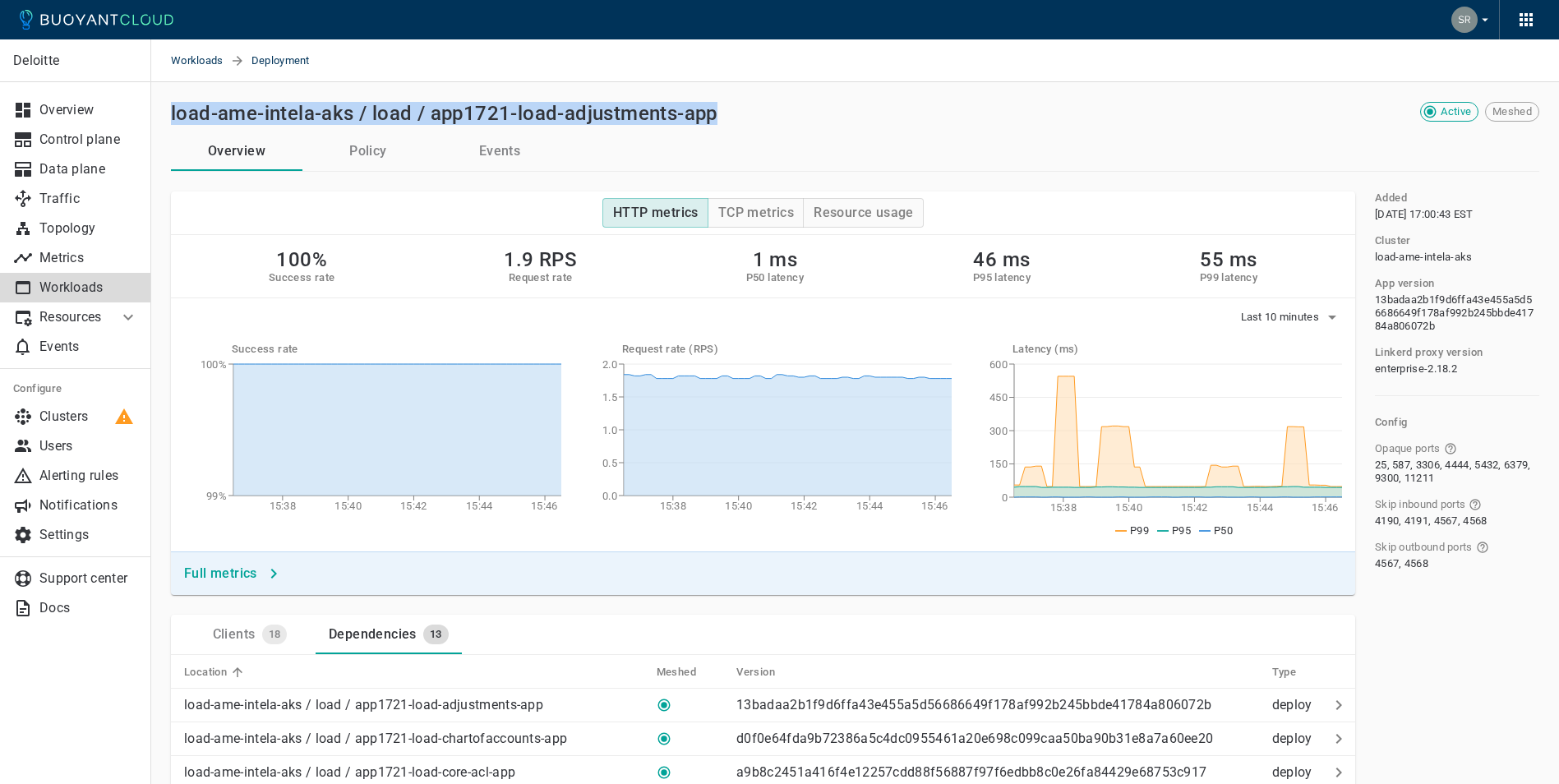
drag, startPoint x: 168, startPoint y: 114, endPoint x: 740, endPoint y: 107, distance: 572.0
click at [741, 107] on div "load-ame-intela-aks / load / app1721-load-adjustments-app" at bounding box center [719, 110] width 1109 height 30
click at [475, 119] on h2 "load-ame-intela-aks / load / app1721-load-adjustments-app" at bounding box center [444, 113] width 546 height 23
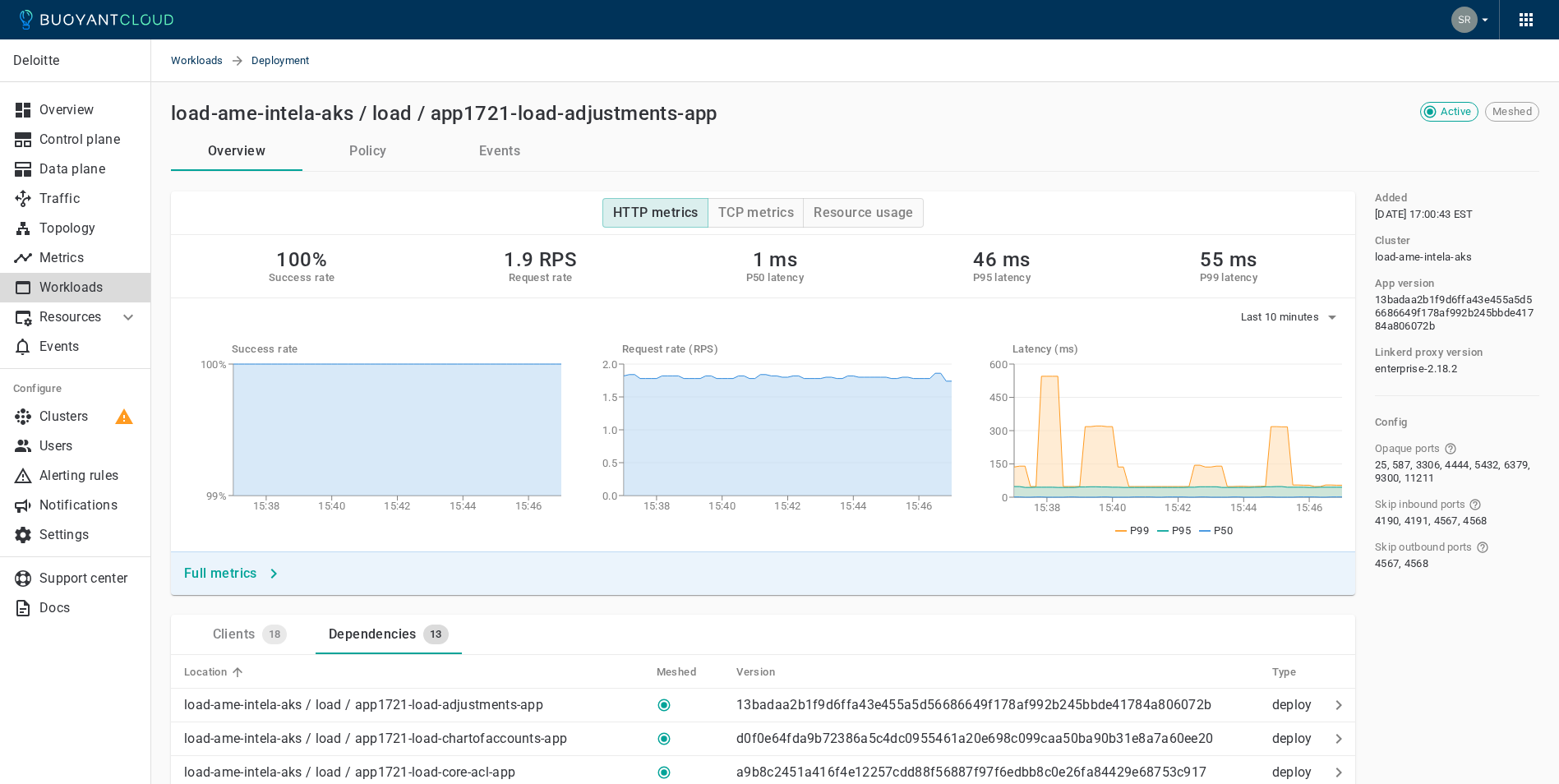
click at [123, 316] on icon at bounding box center [128, 317] width 20 height 20
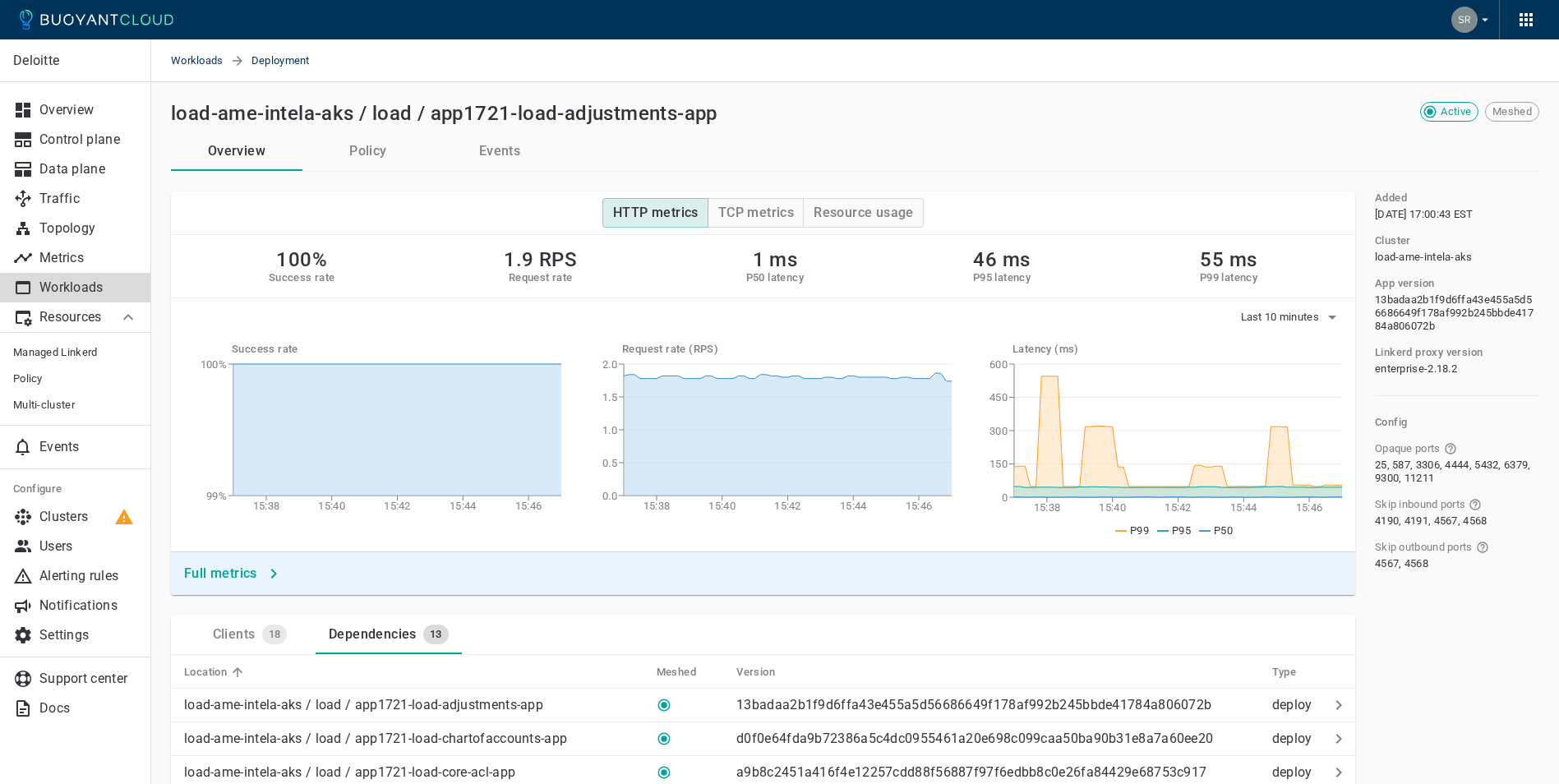
click at [123, 316] on icon at bounding box center [128, 317] width 20 height 20
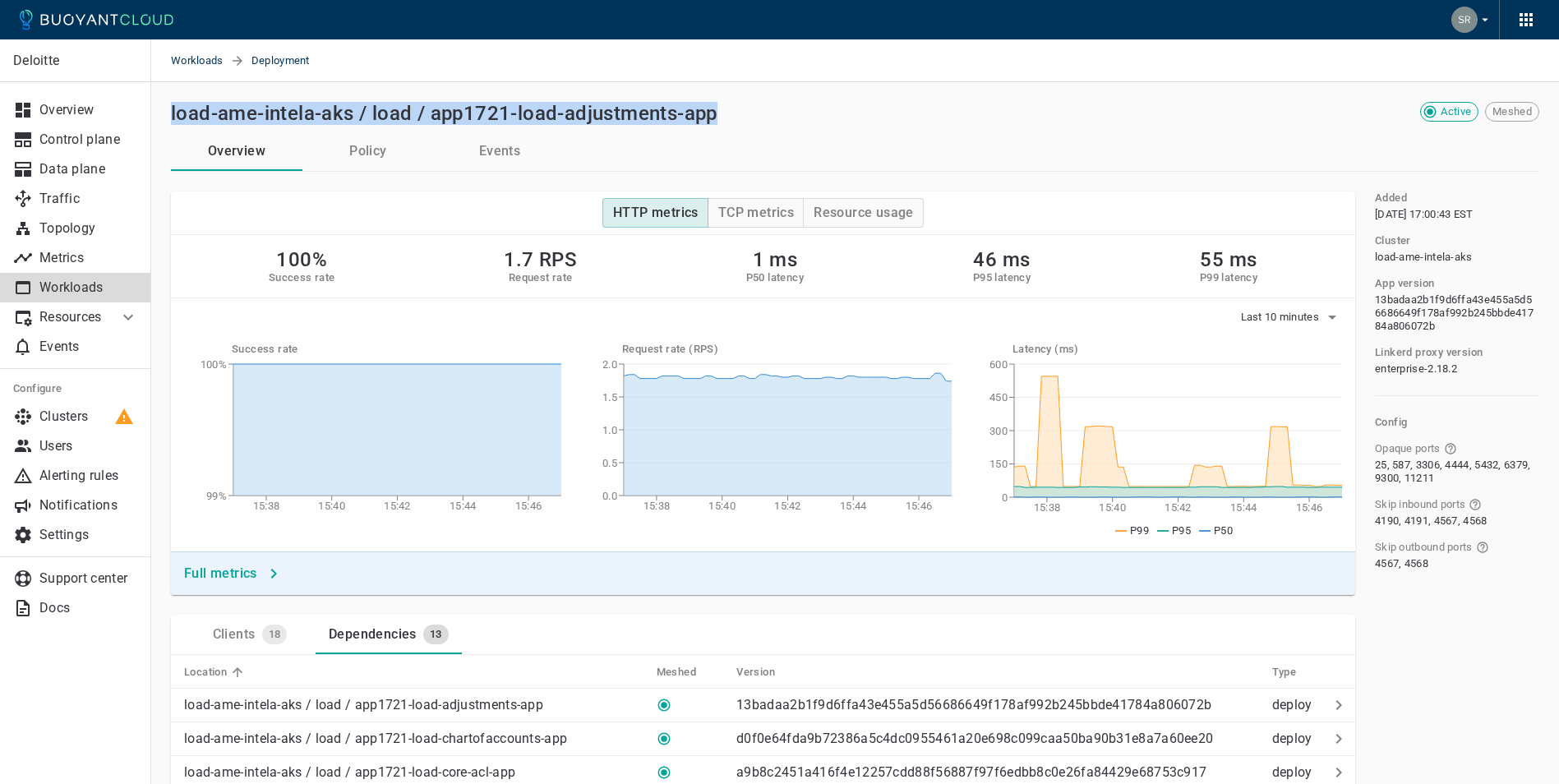
drag, startPoint x: 169, startPoint y: 110, endPoint x: 758, endPoint y: 101, distance: 589.1
click at [758, 101] on div "load-ame-intela-aks / load / app1721-load-adjustments-app" at bounding box center [719, 110] width 1109 height 30
drag, startPoint x: 758, startPoint y: 101, endPoint x: 1246, endPoint y: 167, distance: 492.4
click at [1085, 146] on div "Overview Policy Events" at bounding box center [855, 151] width 1369 height 40
